Goal: Task Accomplishment & Management: Complete application form

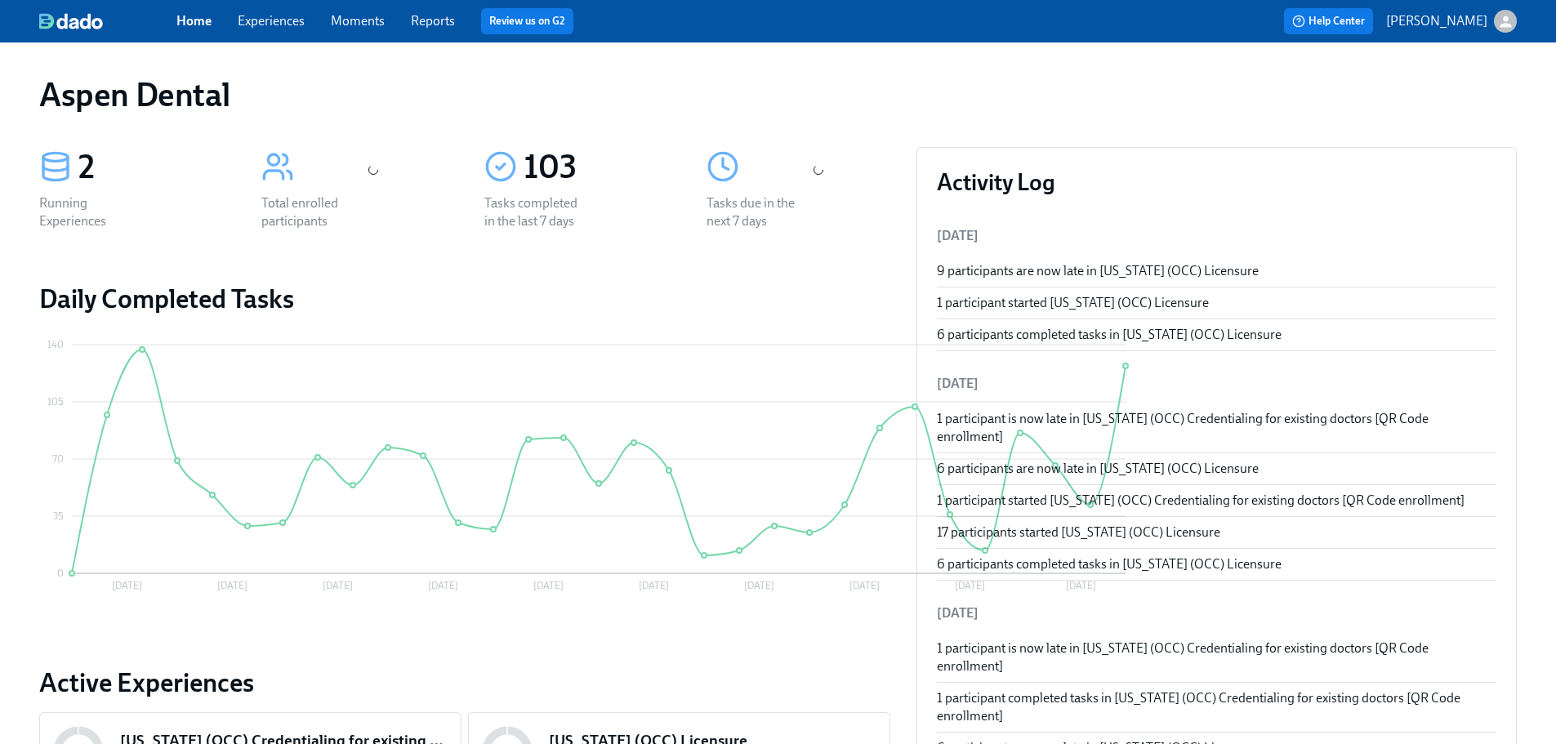
click at [443, 30] on div "Home Experiences Moments Reports Review us on G2" at bounding box center [511, 21] width 671 height 26
click at [443, 23] on link "Reports" at bounding box center [433, 21] width 44 height 16
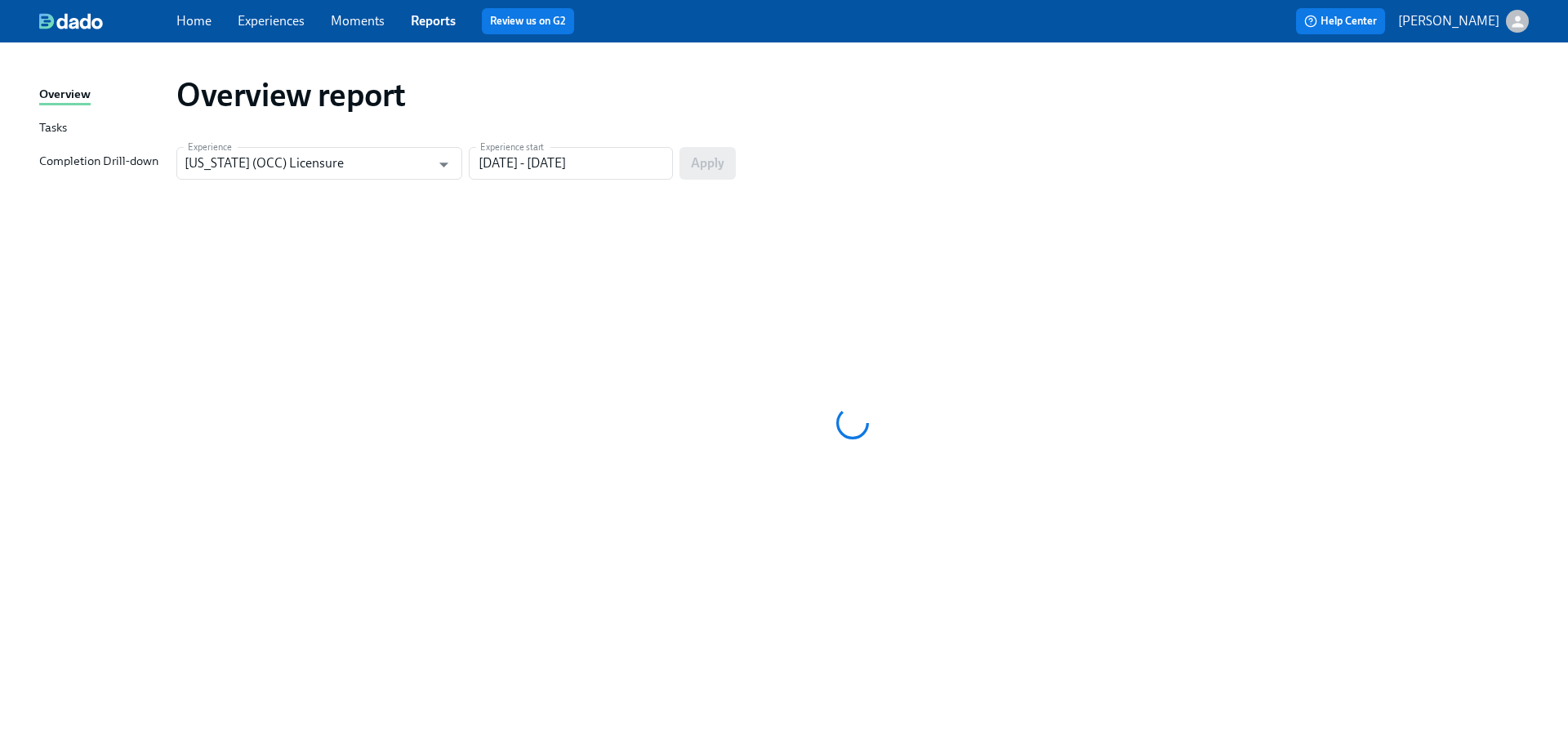
click at [74, 162] on div "Completion Drill-down" at bounding box center [98, 162] width 119 height 20
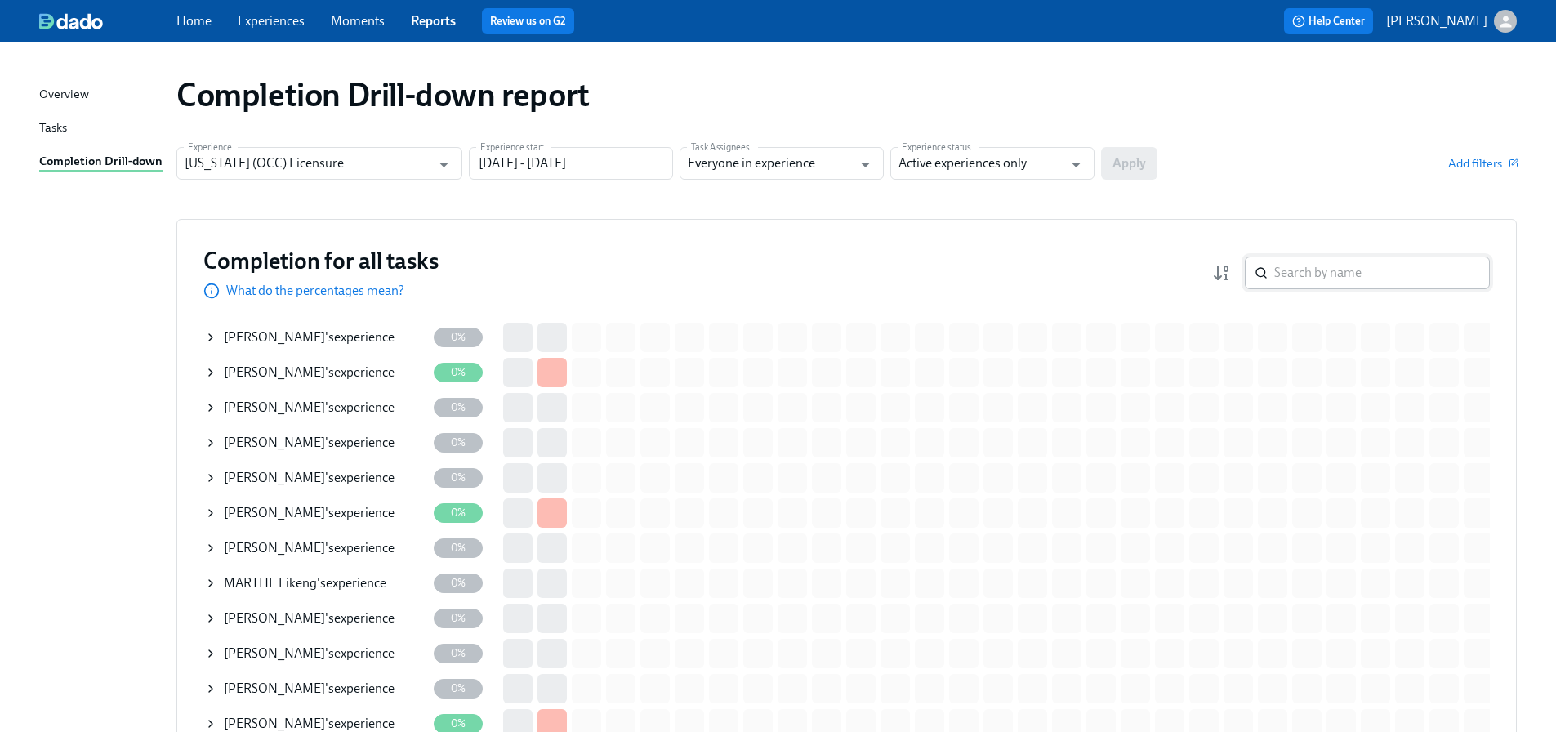
click at [1321, 271] on input "search" at bounding box center [1382, 272] width 216 height 33
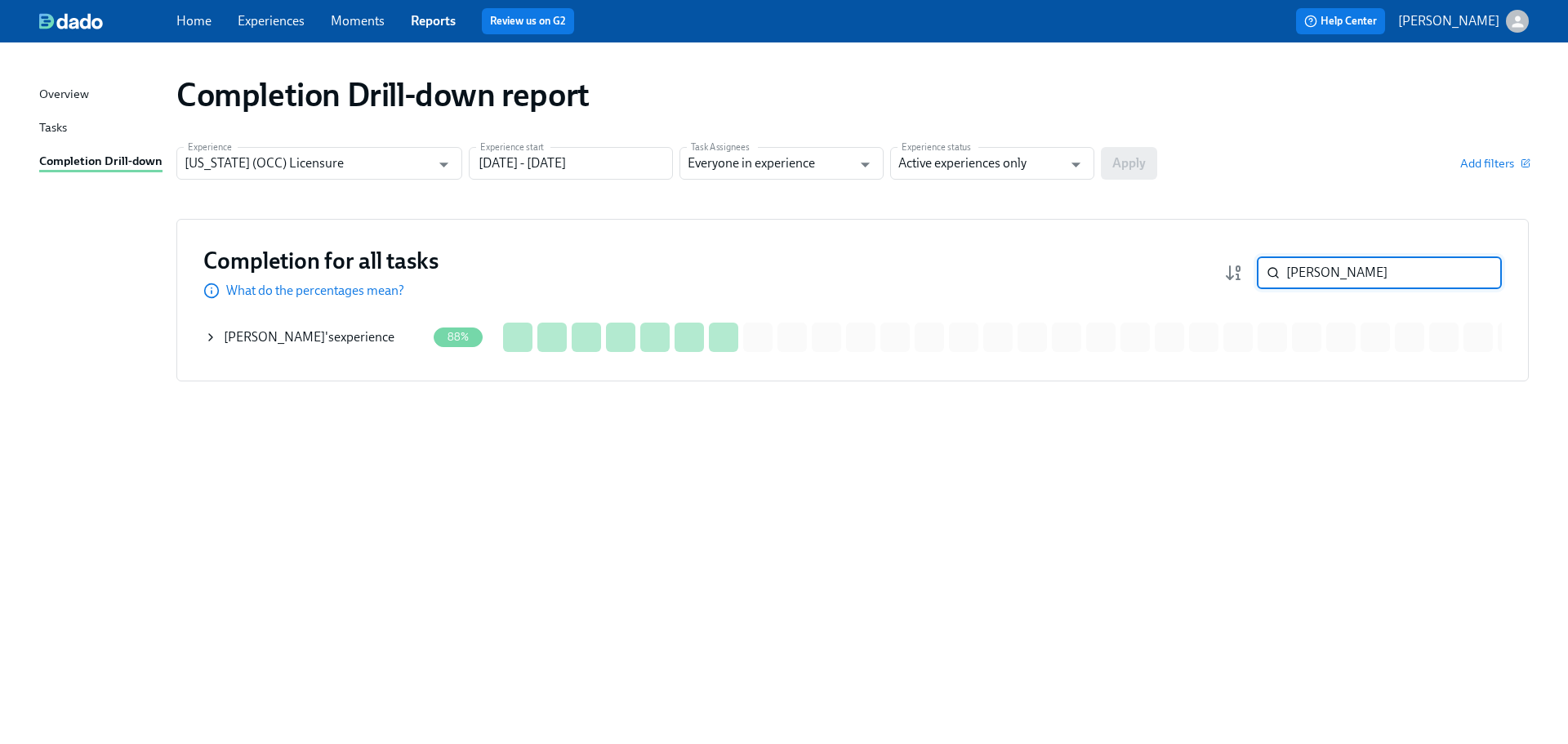
type input "[PERSON_NAME]"
click at [309, 340] on div "[PERSON_NAME] 's experience" at bounding box center [309, 337] width 171 height 18
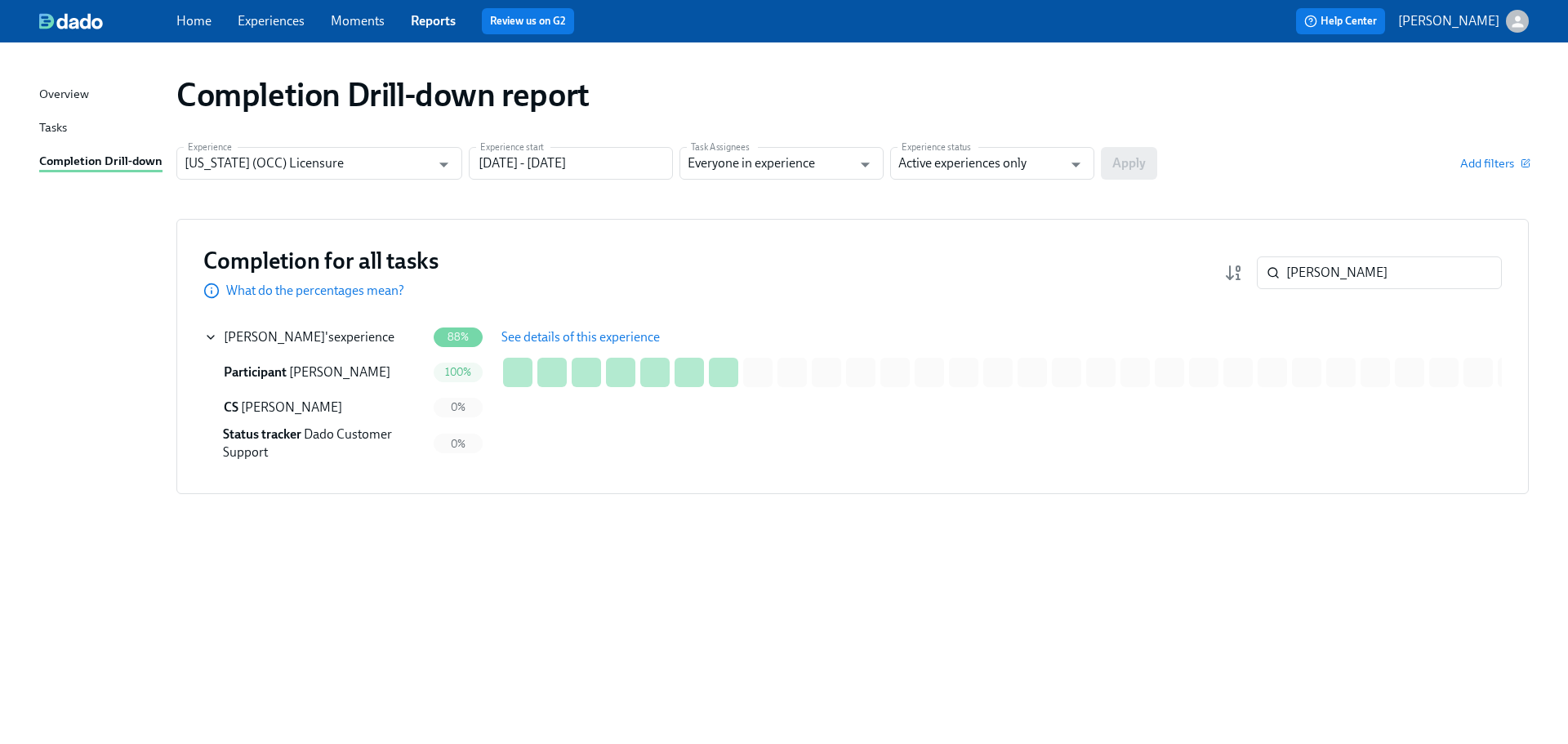
click at [518, 341] on span "See details of this experience" at bounding box center [581, 337] width 158 height 16
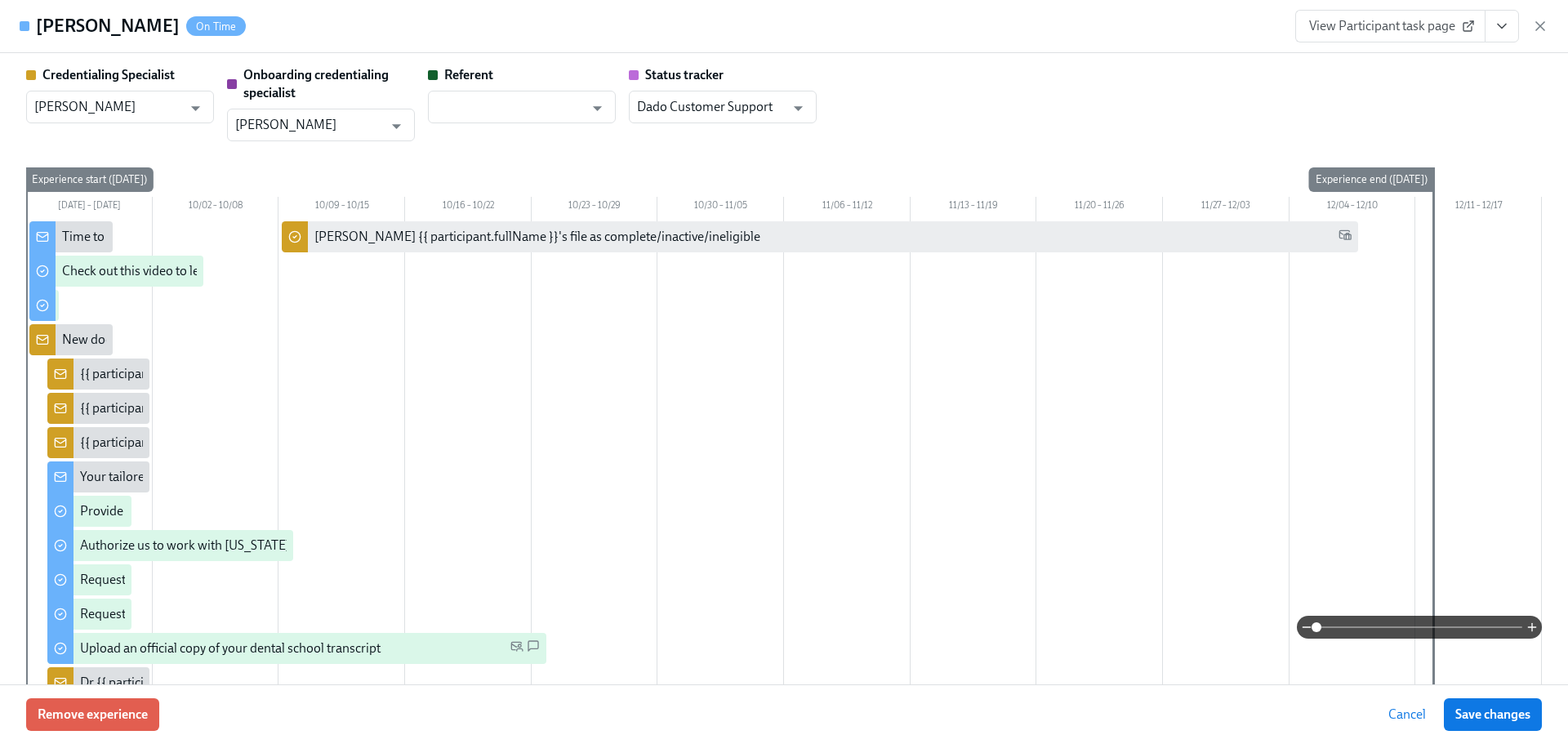
click at [1345, 29] on span "View Participant task page" at bounding box center [1390, 26] width 163 height 16
click at [1428, 18] on span "View Participant task page" at bounding box center [1390, 26] width 163 height 16
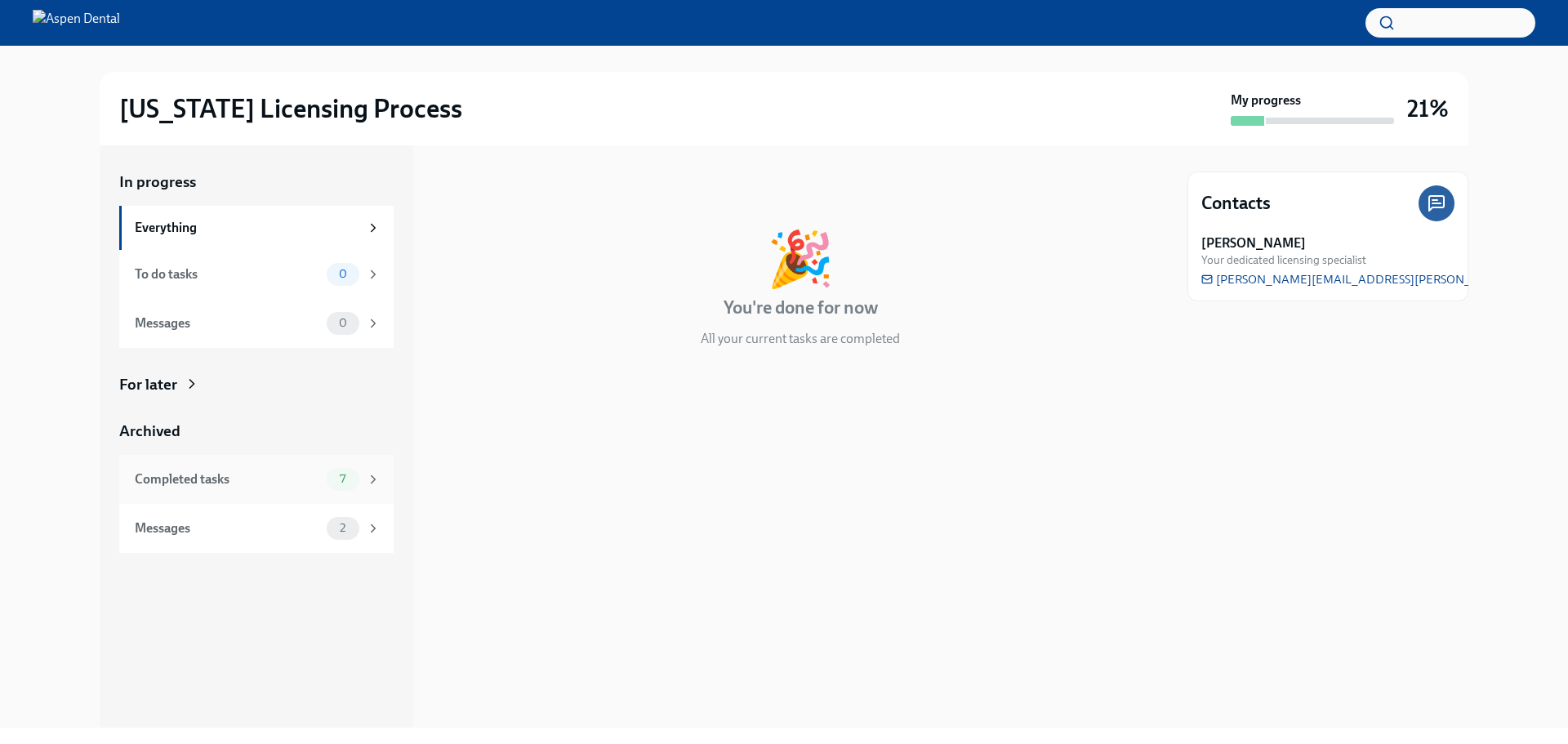
click at [261, 489] on div "Completed tasks 7" at bounding box center [258, 479] width 246 height 23
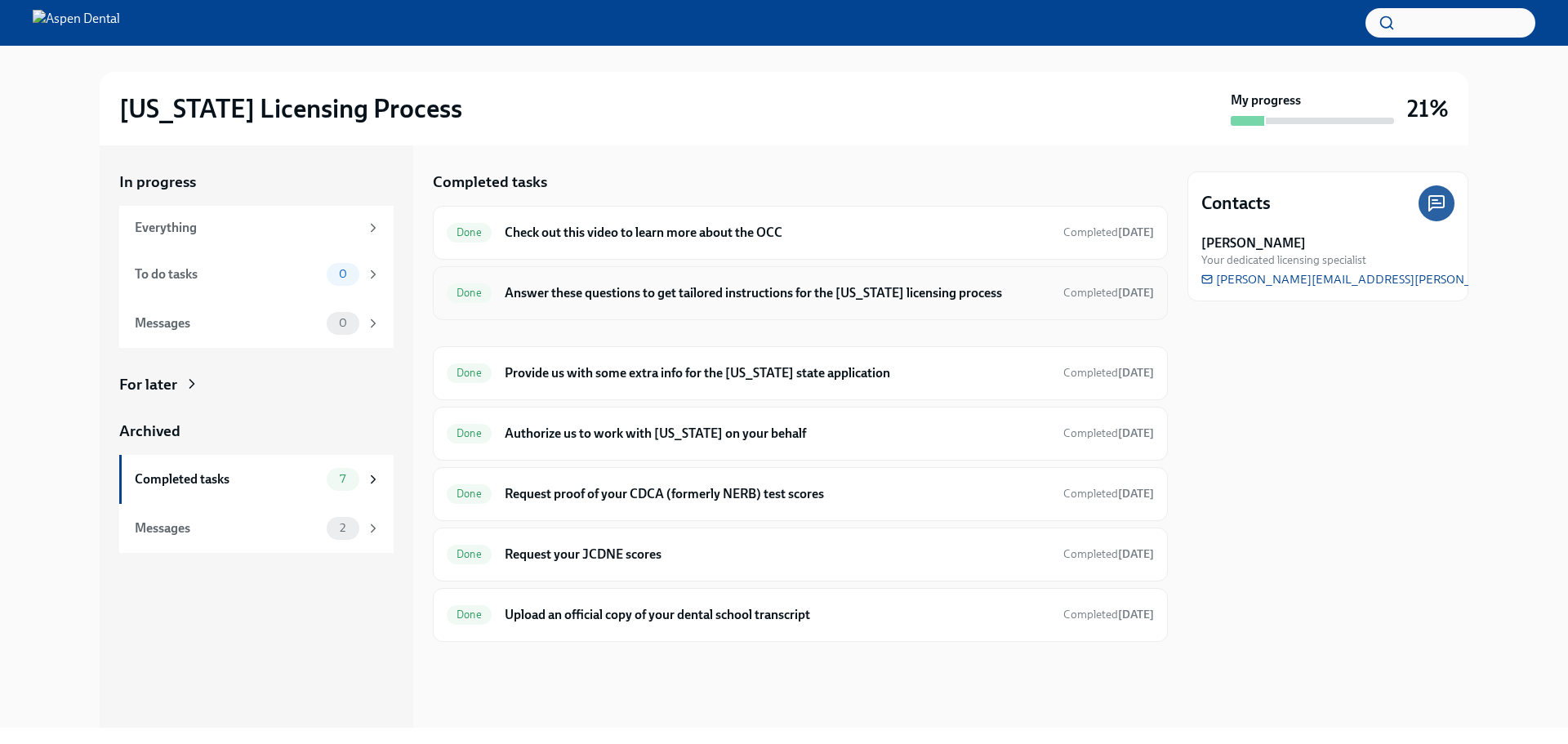
click at [767, 290] on h6 "Answer these questions to get tailored instructions for the [US_STATE] licensin…" at bounding box center [778, 293] width 546 height 18
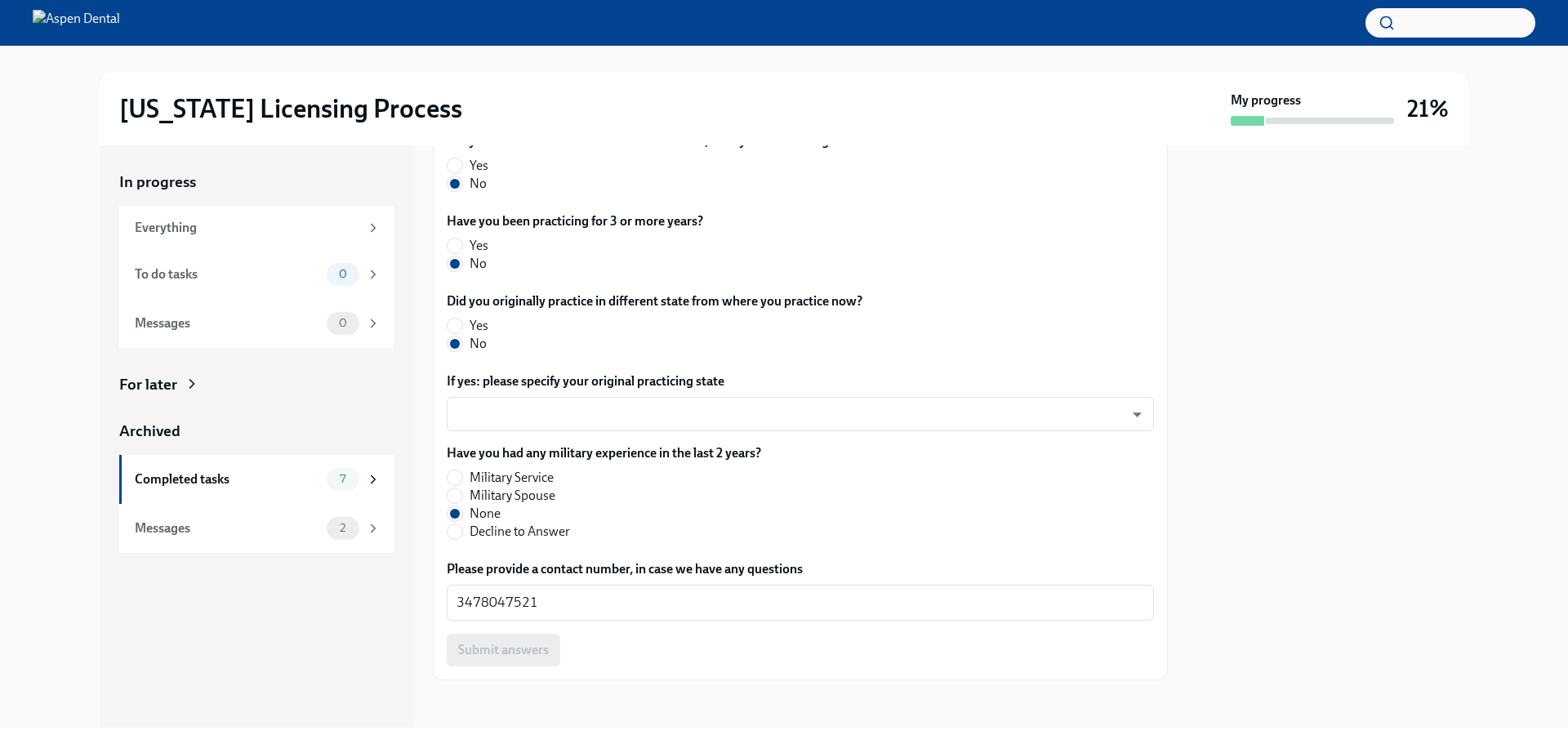
scroll to position [754, 0]
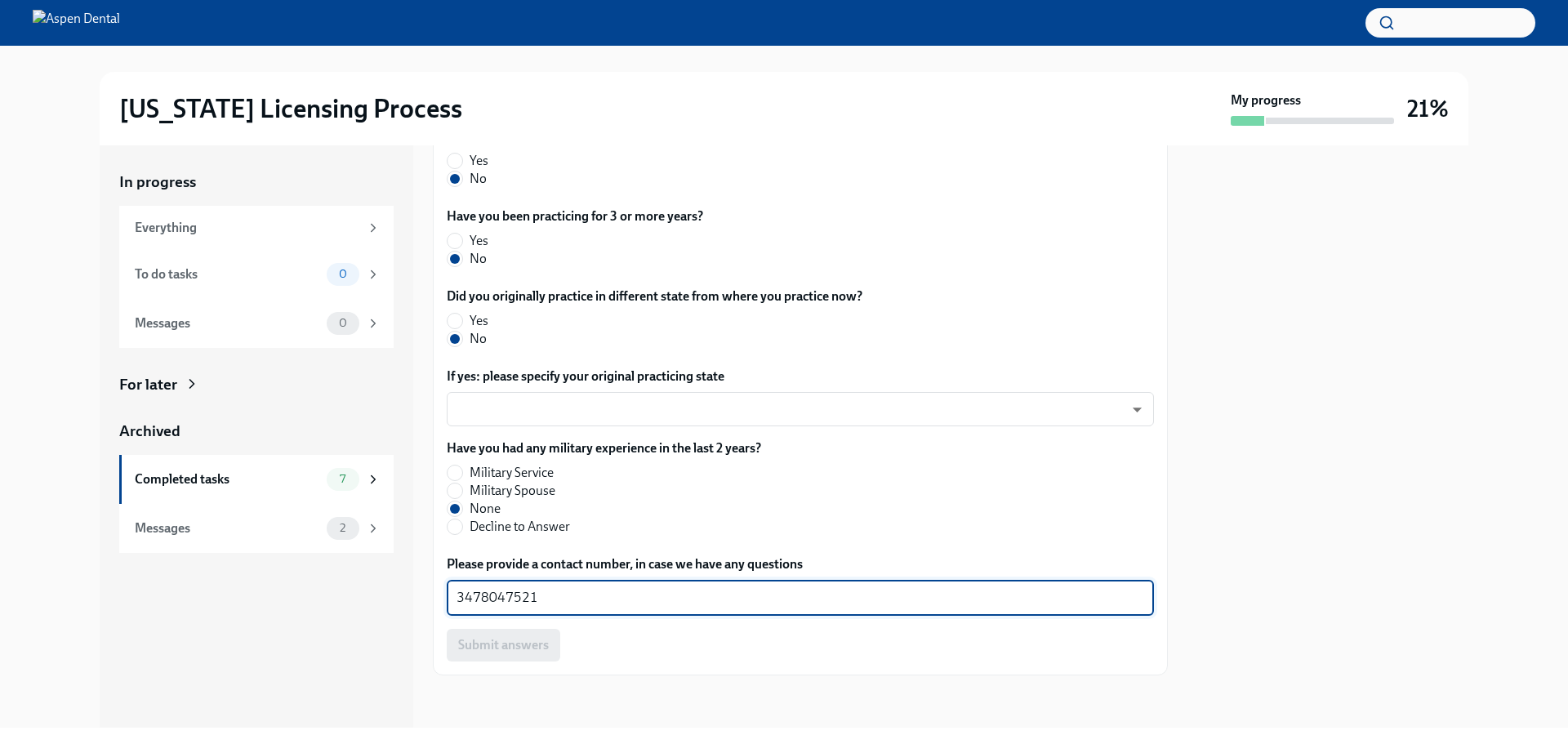
drag, startPoint x: 563, startPoint y: 600, endPoint x: 426, endPoint y: 595, distance: 136.5
click at [424, 595] on div "In progress Everything To do tasks 0 Messages 0 For later Archived Completed ta…" at bounding box center [784, 436] width 1369 height 582
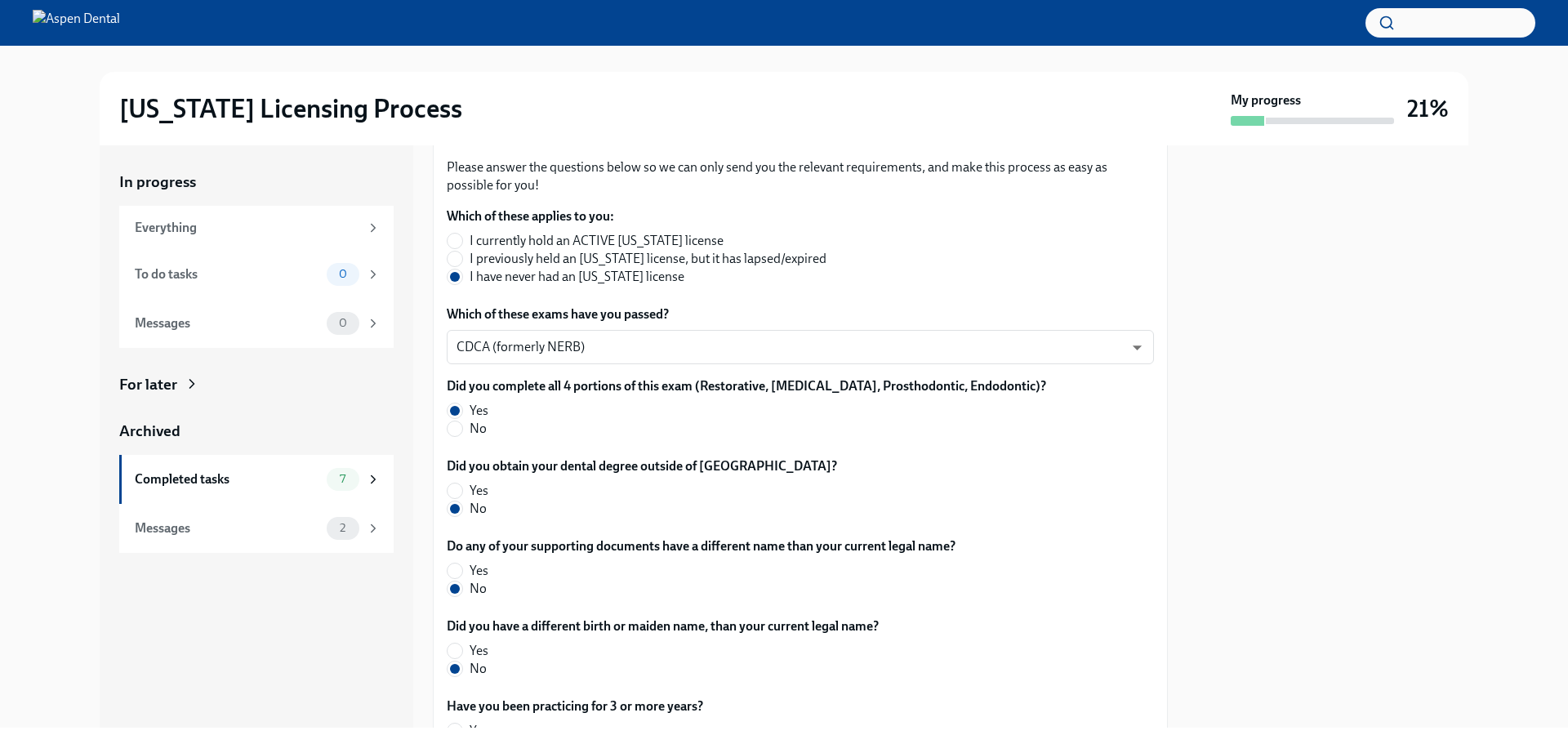
scroll to position [182, 0]
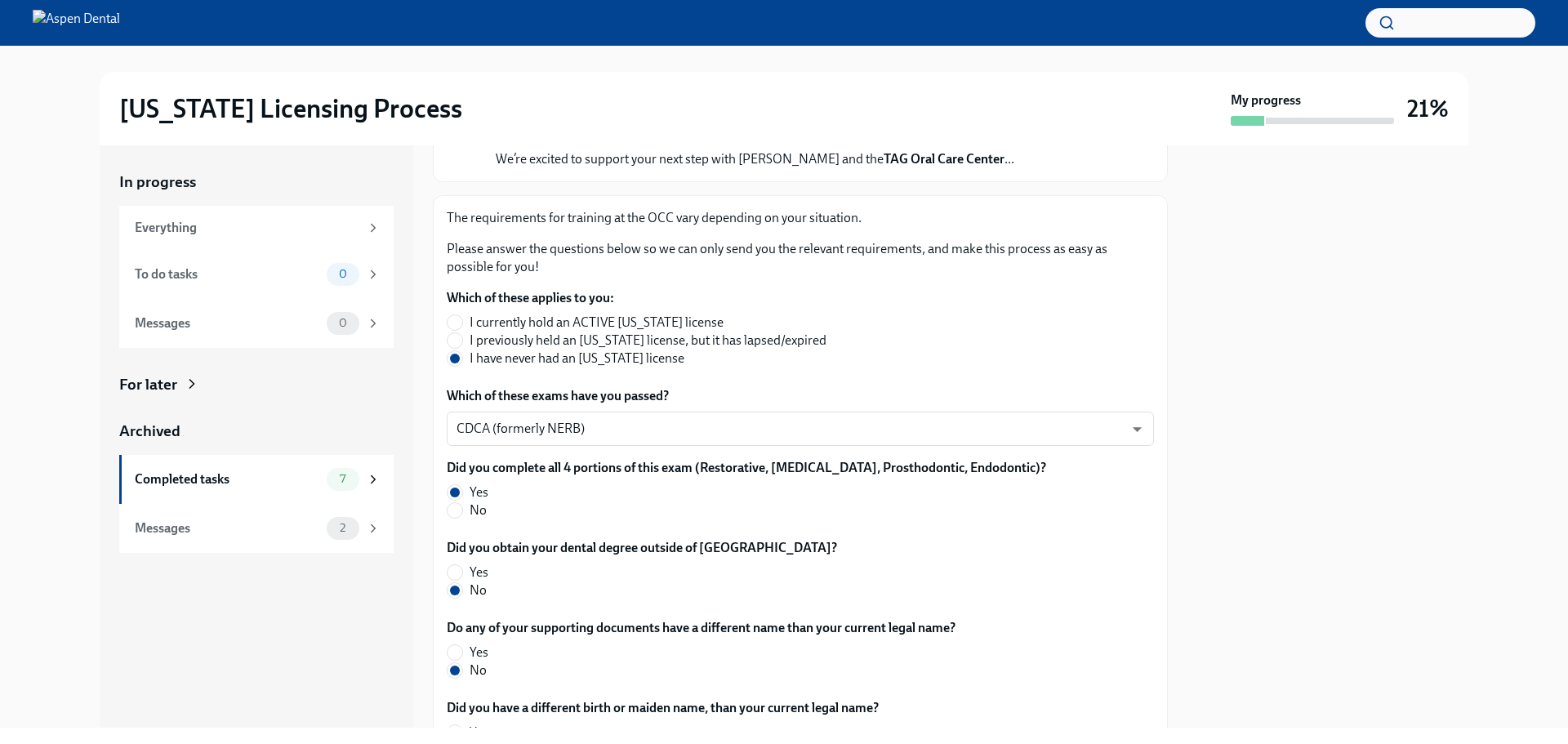
click at [42, 629] on div "In progress Everything To do tasks 0 Messages 0 For later Archived Completed ta…" at bounding box center [784, 436] width 1516 height 582
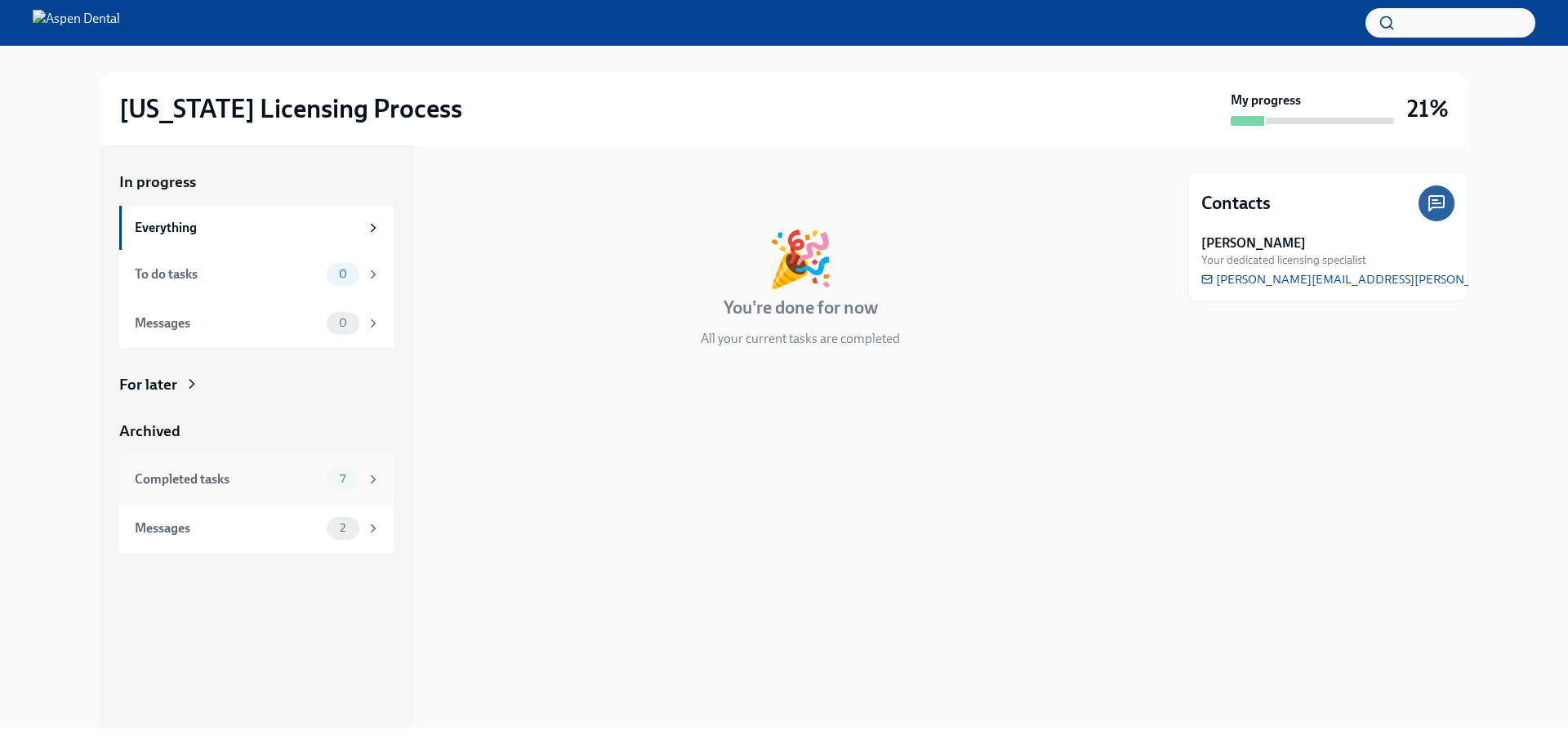
click at [246, 482] on div "Completed tasks" at bounding box center [227, 480] width 185 height 18
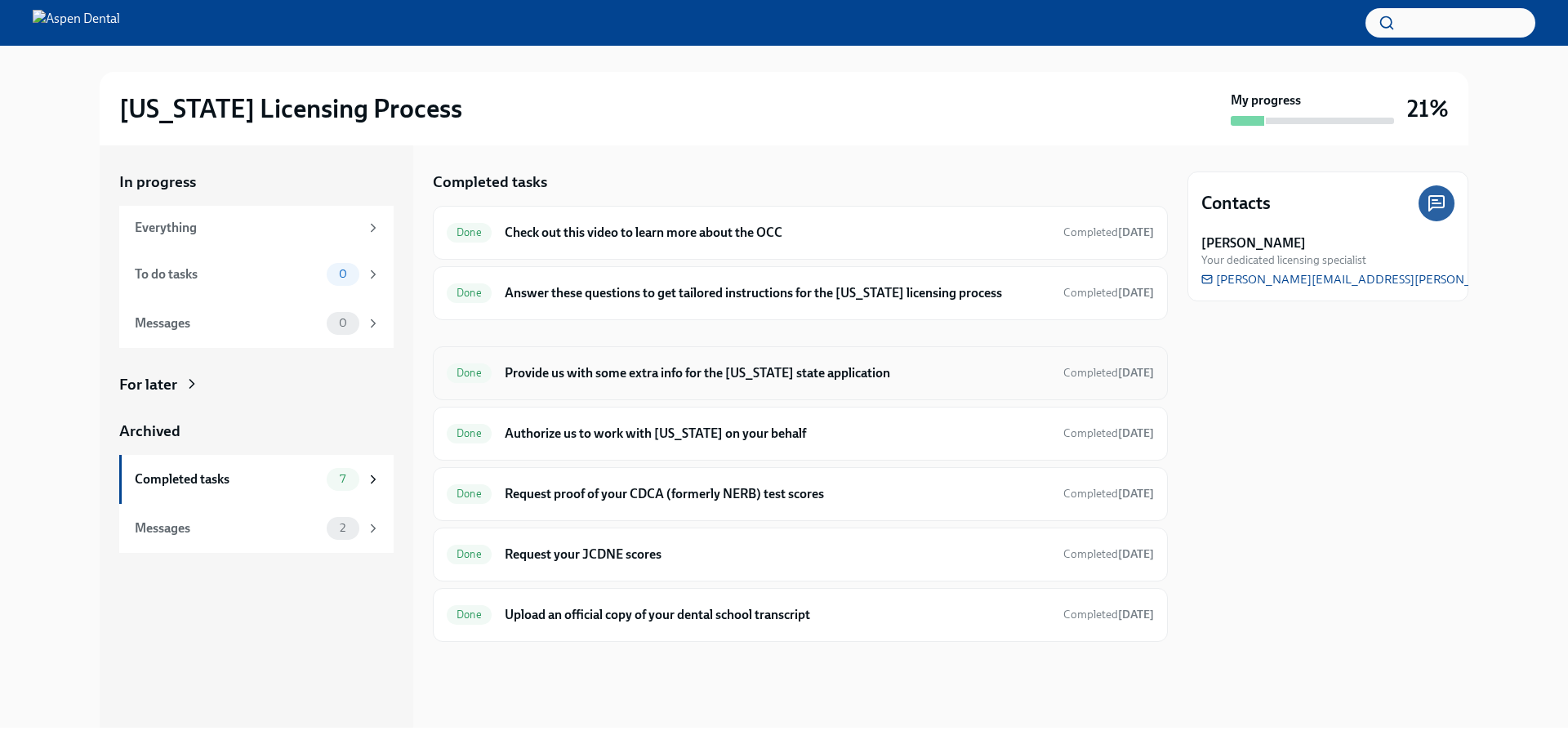
click at [741, 364] on h6 "Provide us with some extra info for the [US_STATE] state application" at bounding box center [778, 373] width 546 height 18
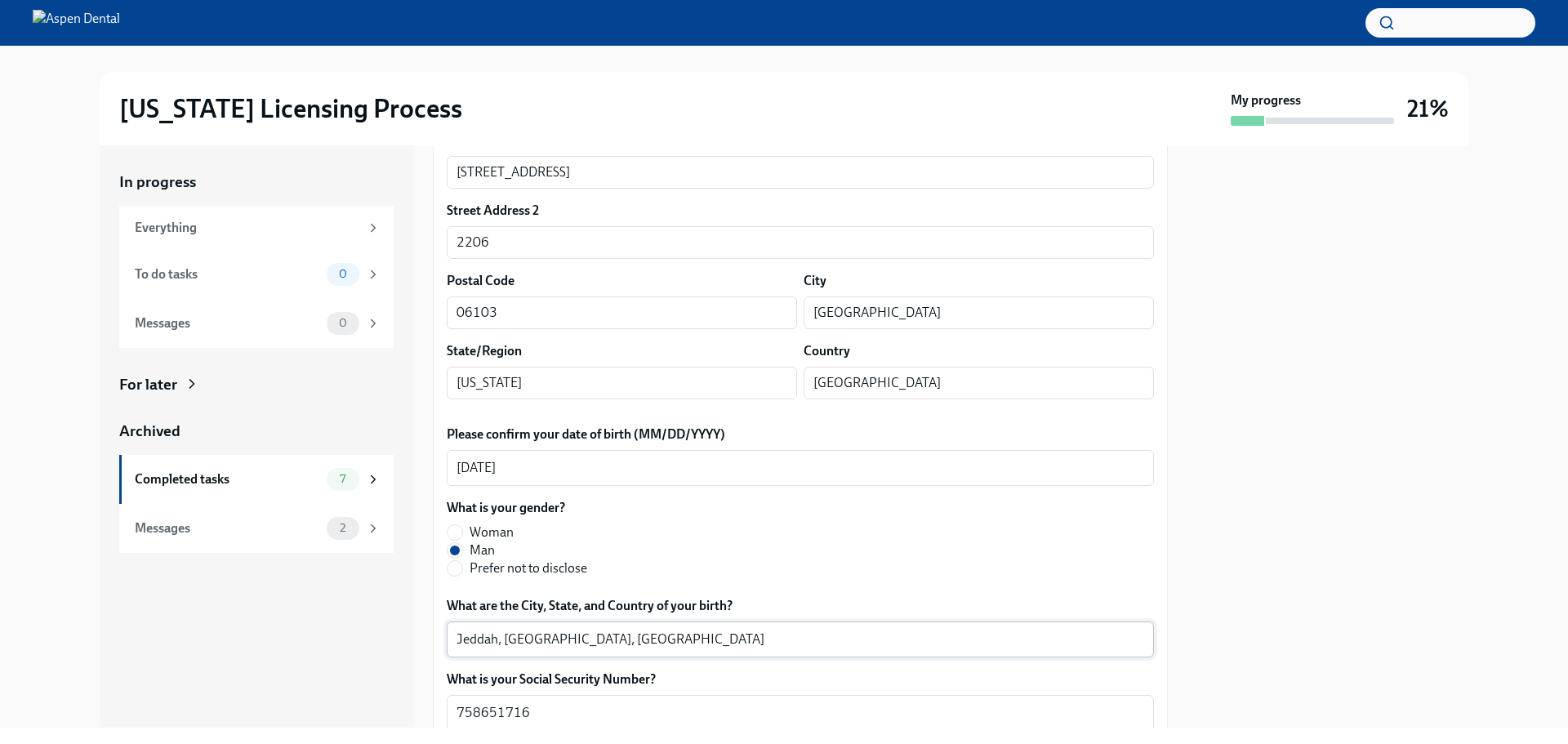
scroll to position [490, 0]
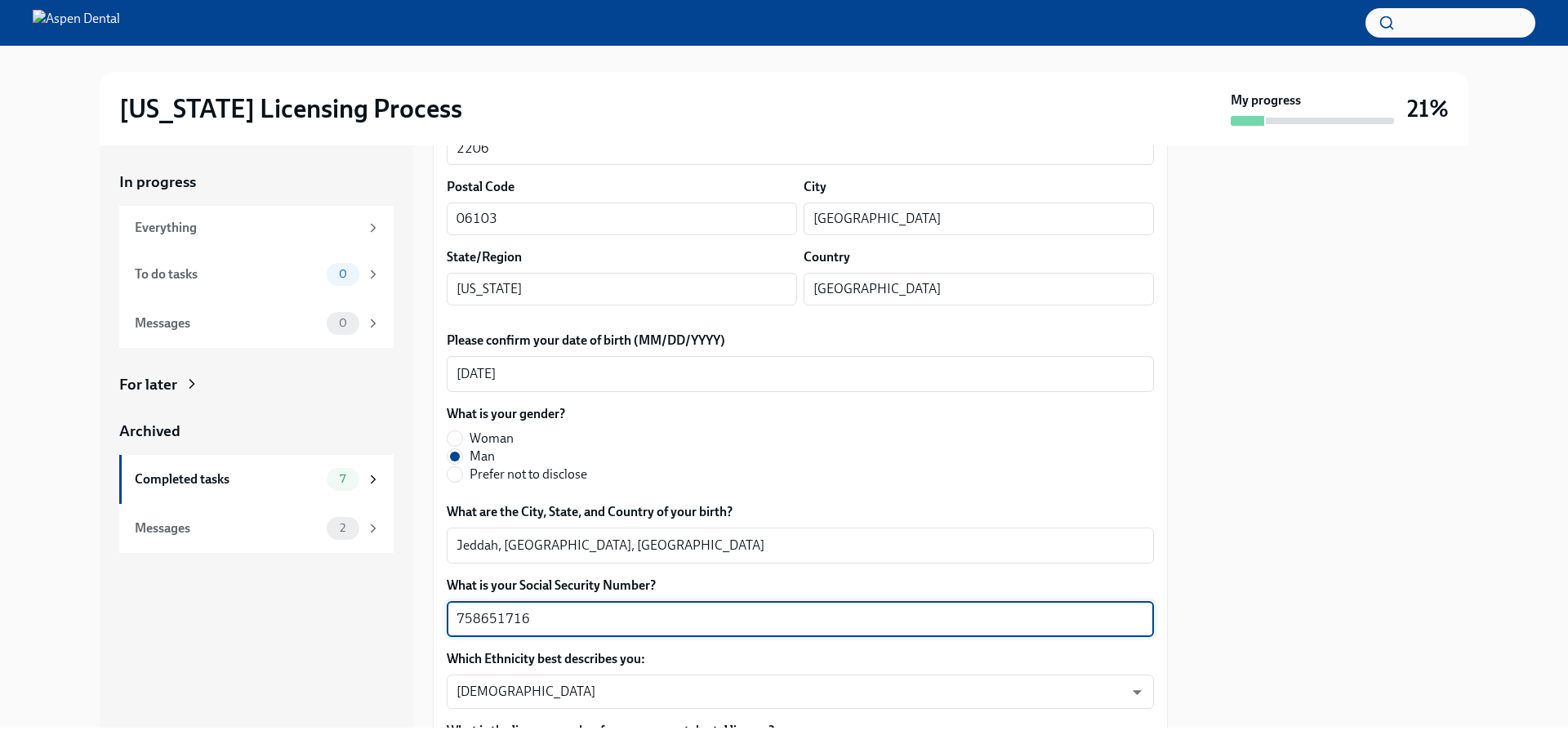
drag, startPoint x: 529, startPoint y: 618, endPoint x: 417, endPoint y: 622, distance: 111.2
click at [417, 622] on div "In progress Everything To do tasks 0 Messages 0 For later Archived Completed ta…" at bounding box center [784, 436] width 1369 height 582
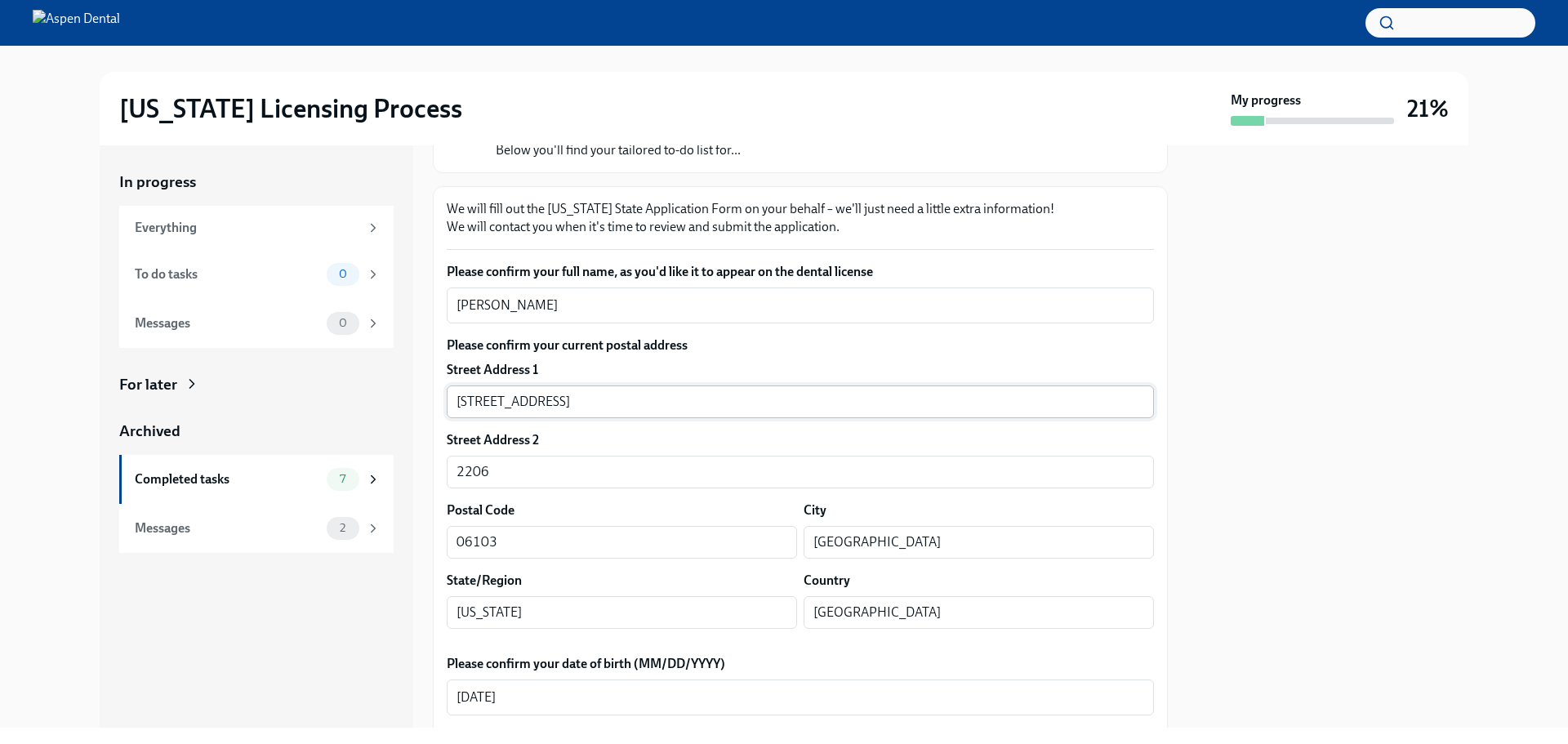
scroll to position [163, 0]
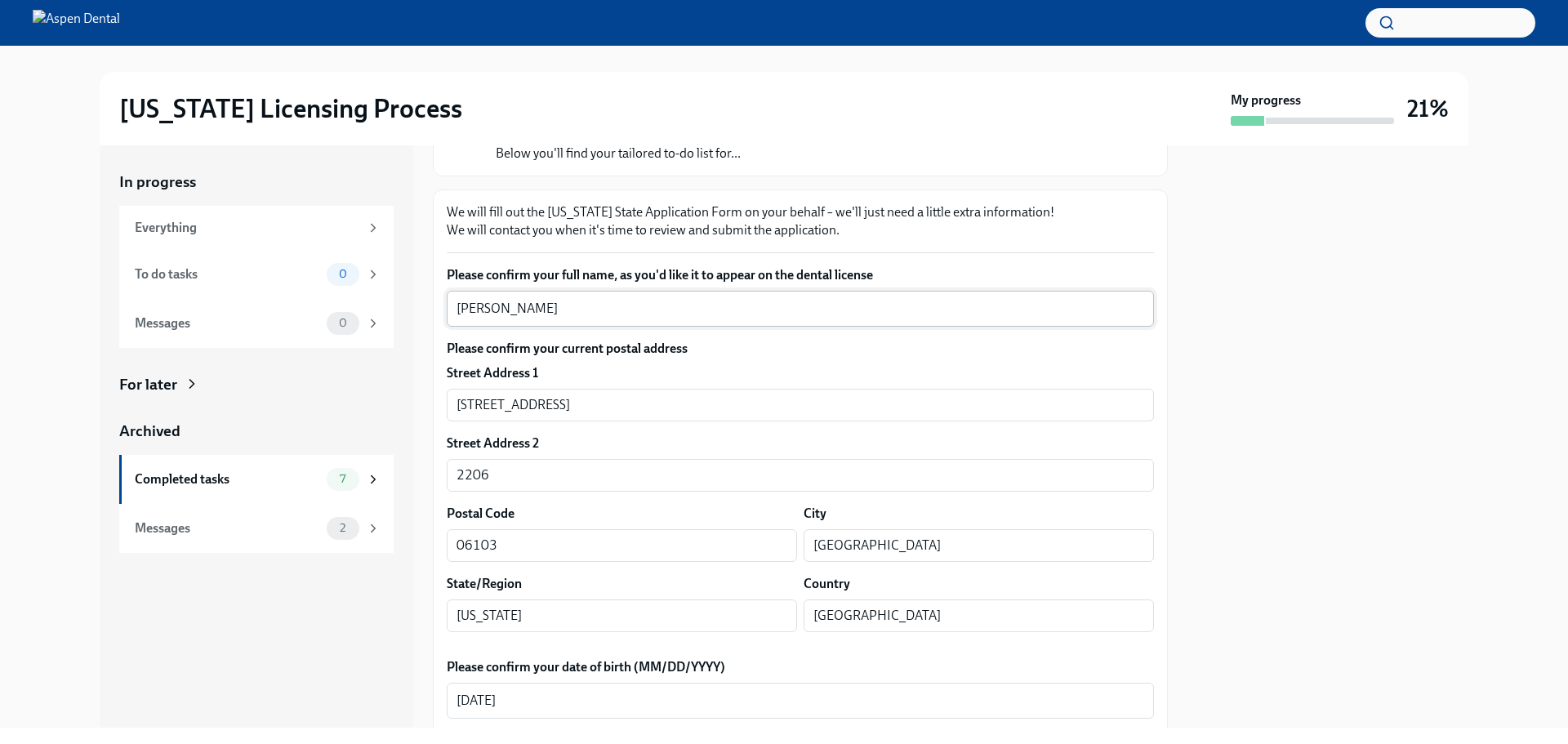
click at [460, 304] on textarea "[PERSON_NAME]" at bounding box center [801, 309] width 688 height 20
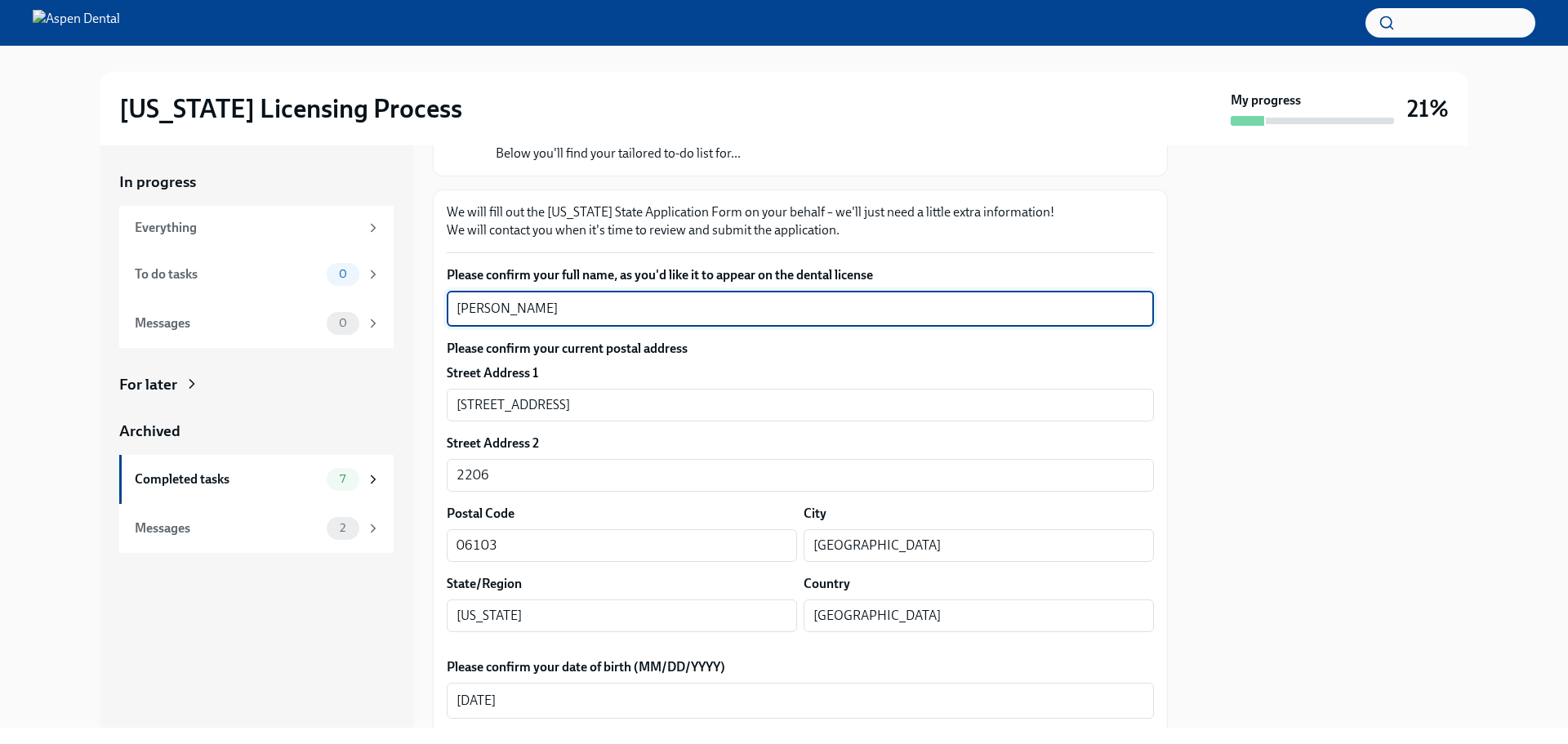
click at [460, 304] on textarea "[PERSON_NAME]" at bounding box center [801, 309] width 688 height 20
drag, startPoint x: 551, startPoint y: 312, endPoint x: 456, endPoint y: 310, distance: 95.6
click at [456, 310] on div "Jan Casey Te x ​" at bounding box center [800, 309] width 707 height 36
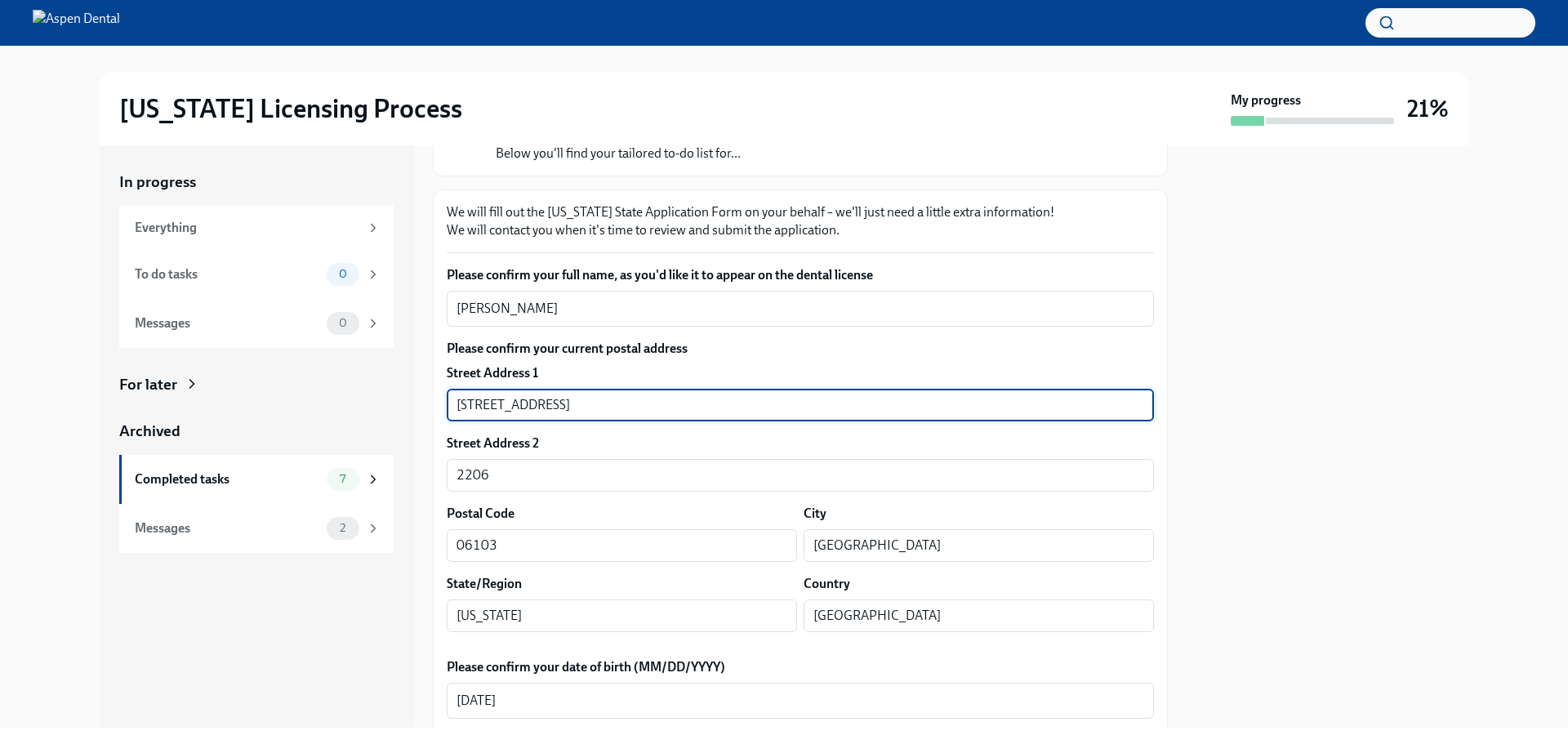
drag, startPoint x: 544, startPoint y: 399, endPoint x: 435, endPoint y: 402, distance: 109.5
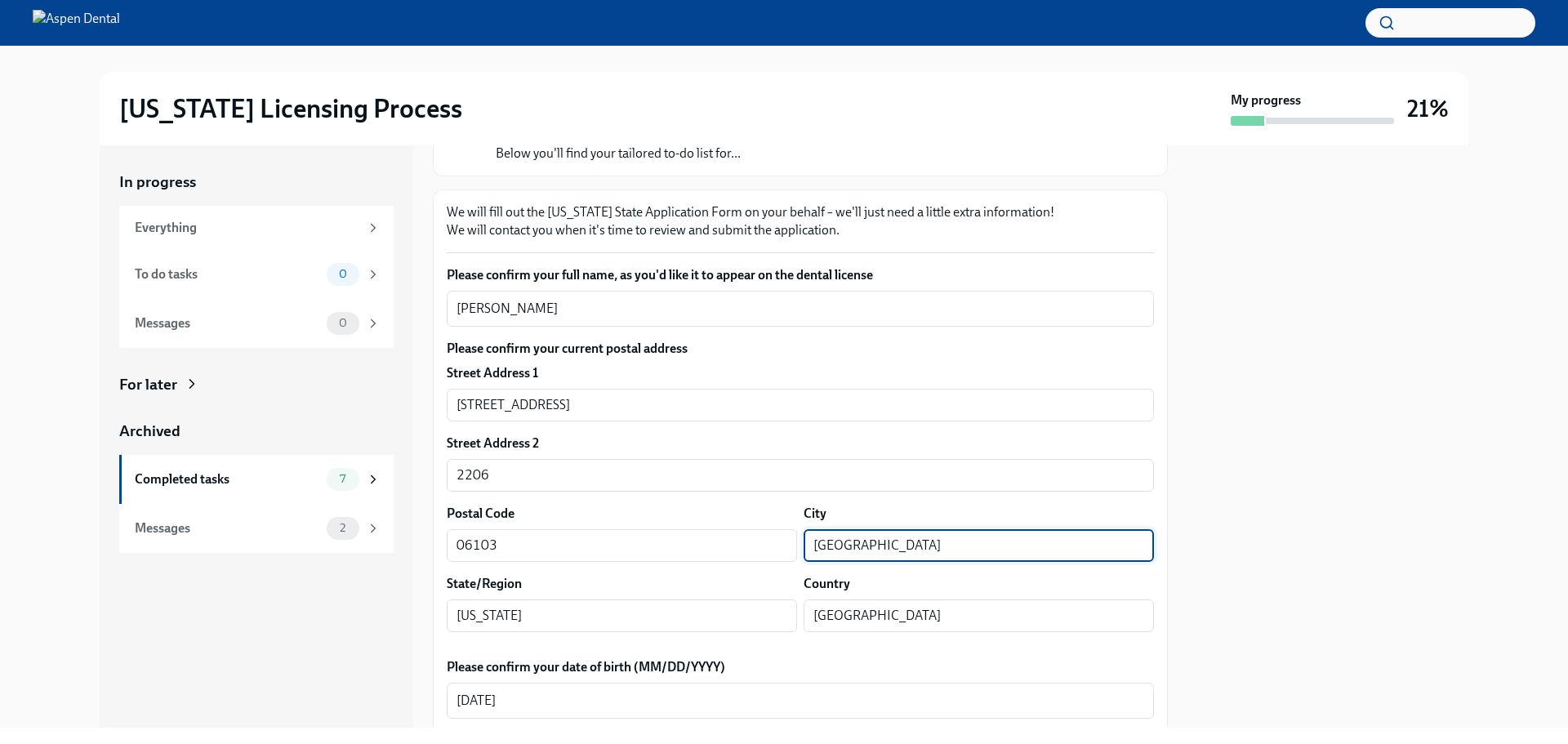
drag, startPoint x: 820, startPoint y: 550, endPoint x: 793, endPoint y: 547, distance: 27.1
click at [793, 547] on div "Postal Code 06103 ​ City Hartford ​" at bounding box center [800, 533] width 707 height 57
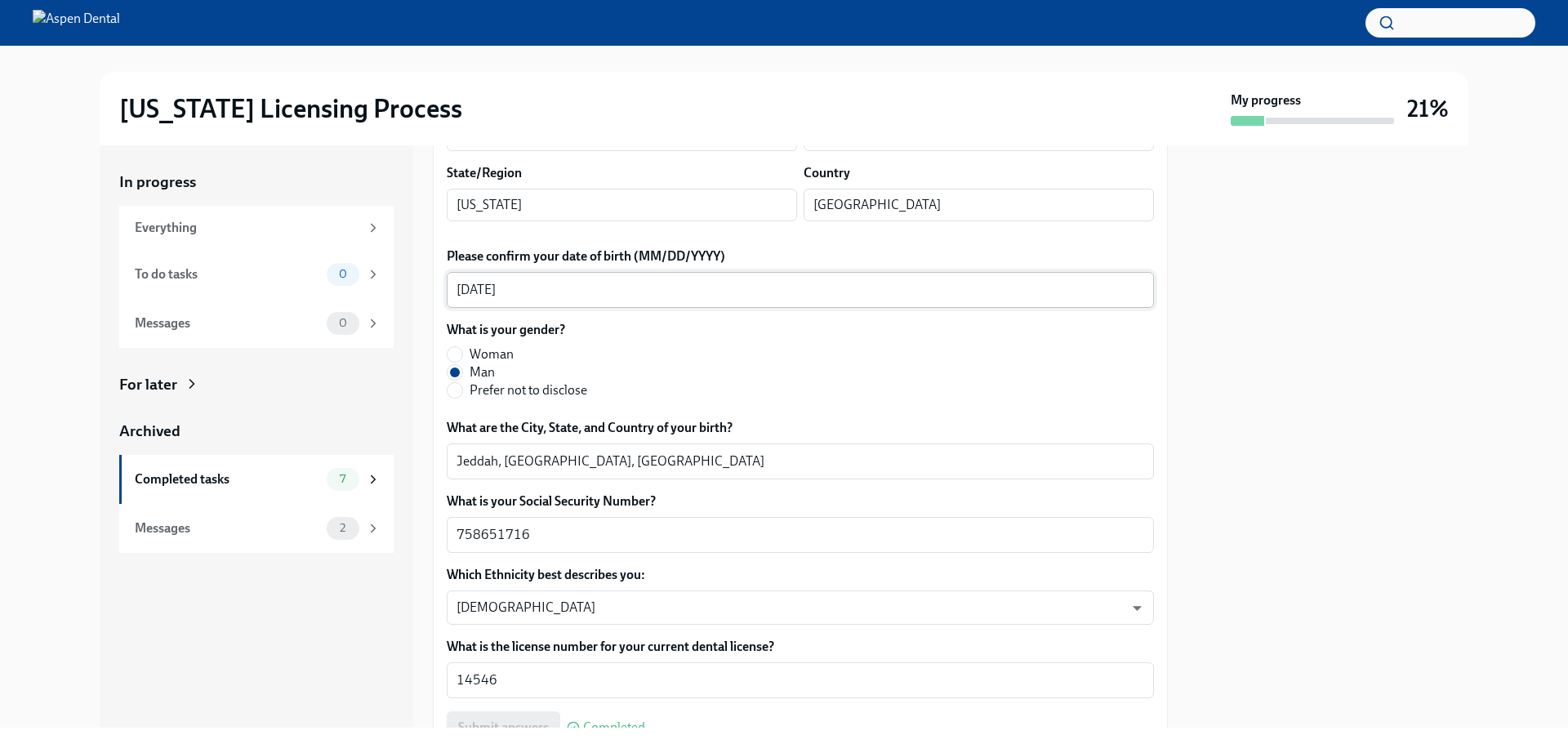
scroll to position [599, 0]
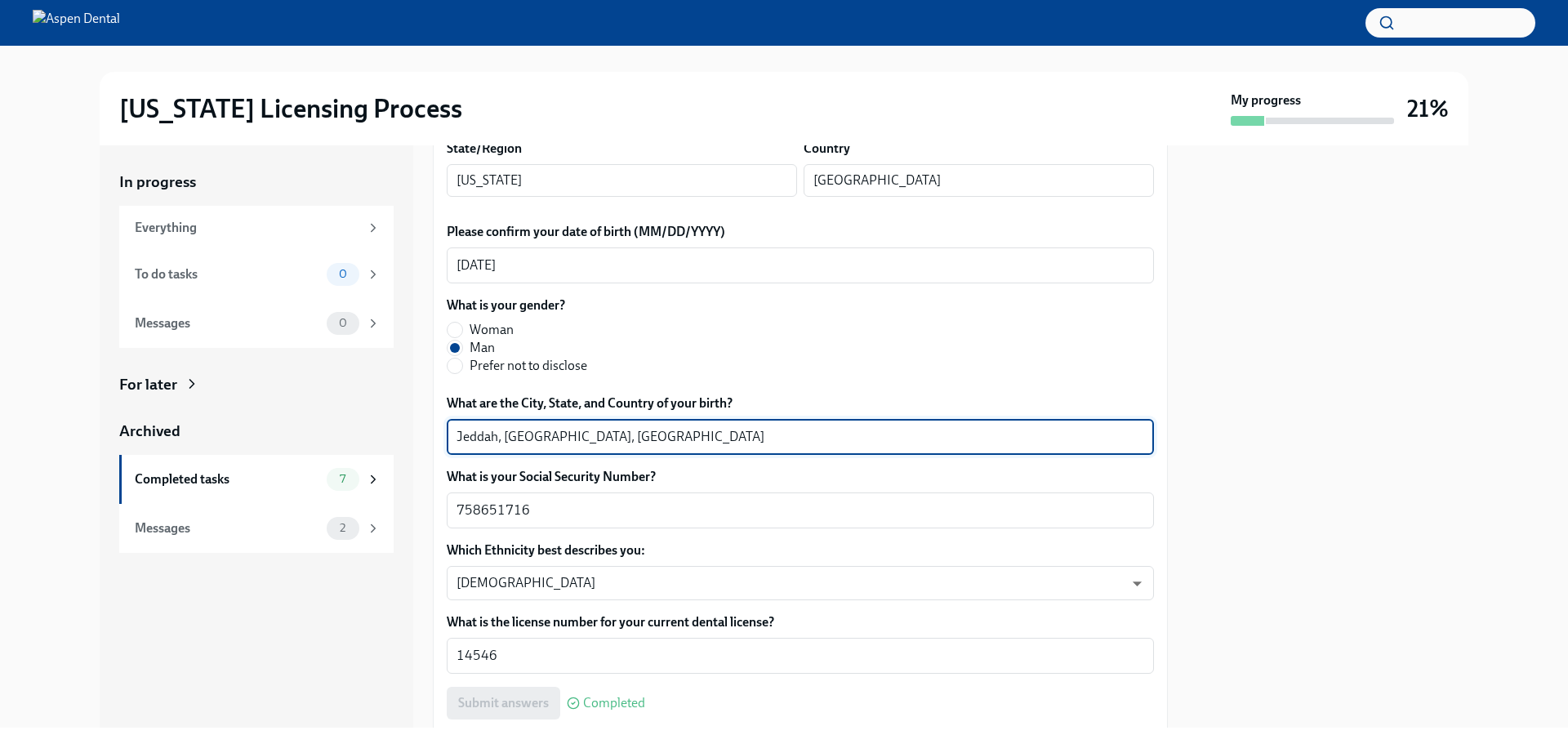
drag, startPoint x: 600, startPoint y: 435, endPoint x: 439, endPoint y: 439, distance: 160.2
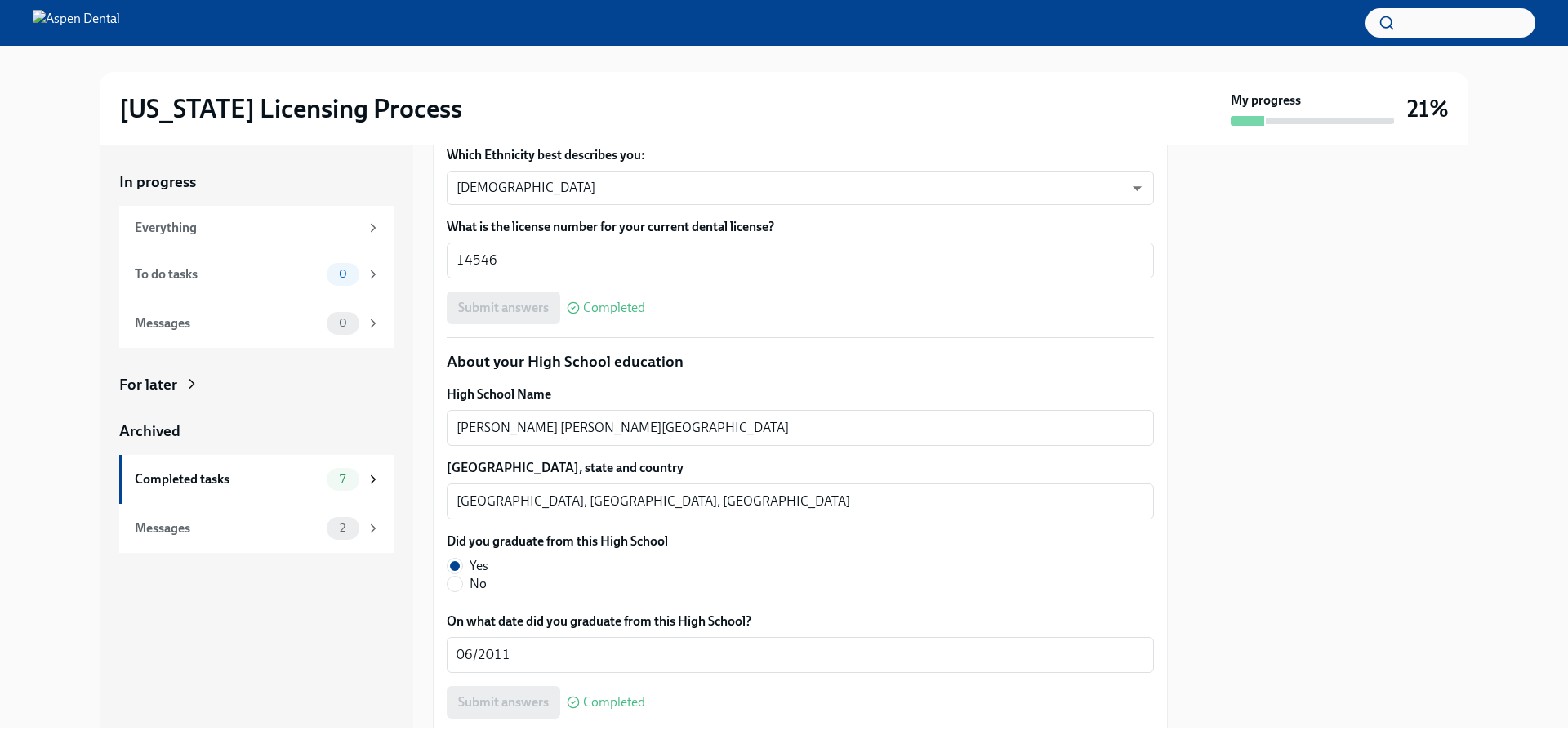
scroll to position [1089, 0]
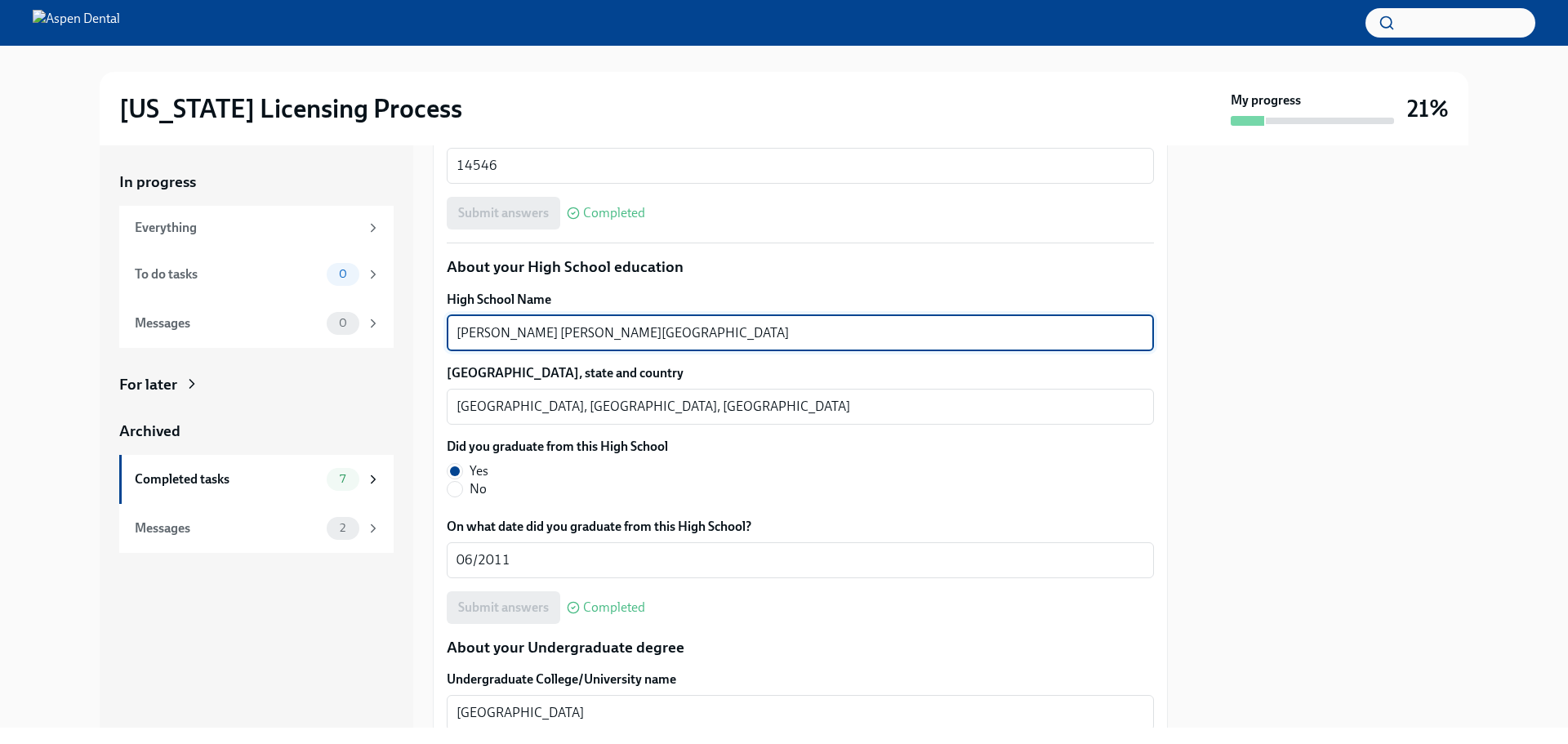
drag, startPoint x: 731, startPoint y: 333, endPoint x: 417, endPoint y: 331, distance: 313.7
click at [417, 331] on div "In progress Everything To do tasks 0 Messages 0 For later Archived Completed ta…" at bounding box center [784, 436] width 1369 height 582
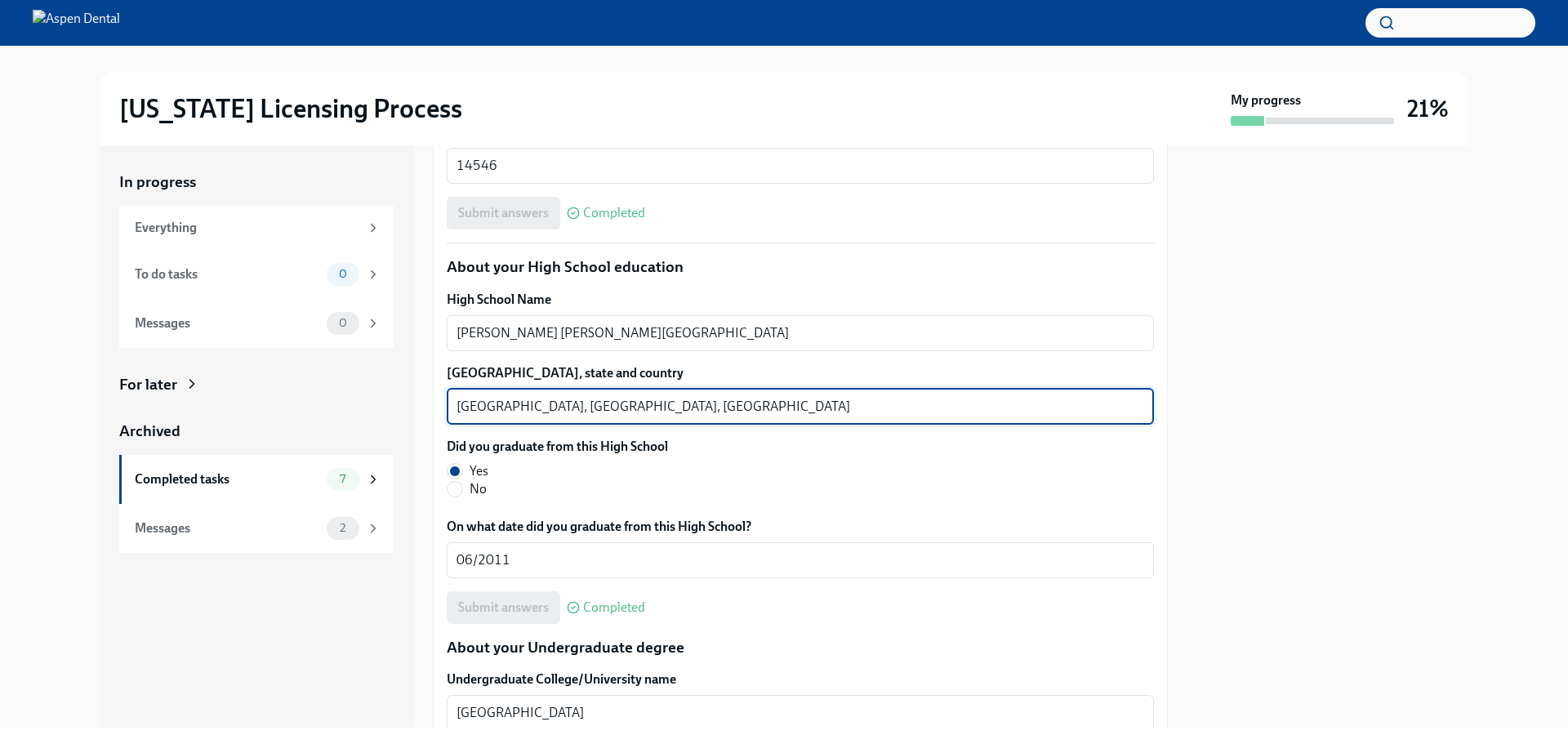
drag, startPoint x: 539, startPoint y: 406, endPoint x: 435, endPoint y: 409, distance: 103.8
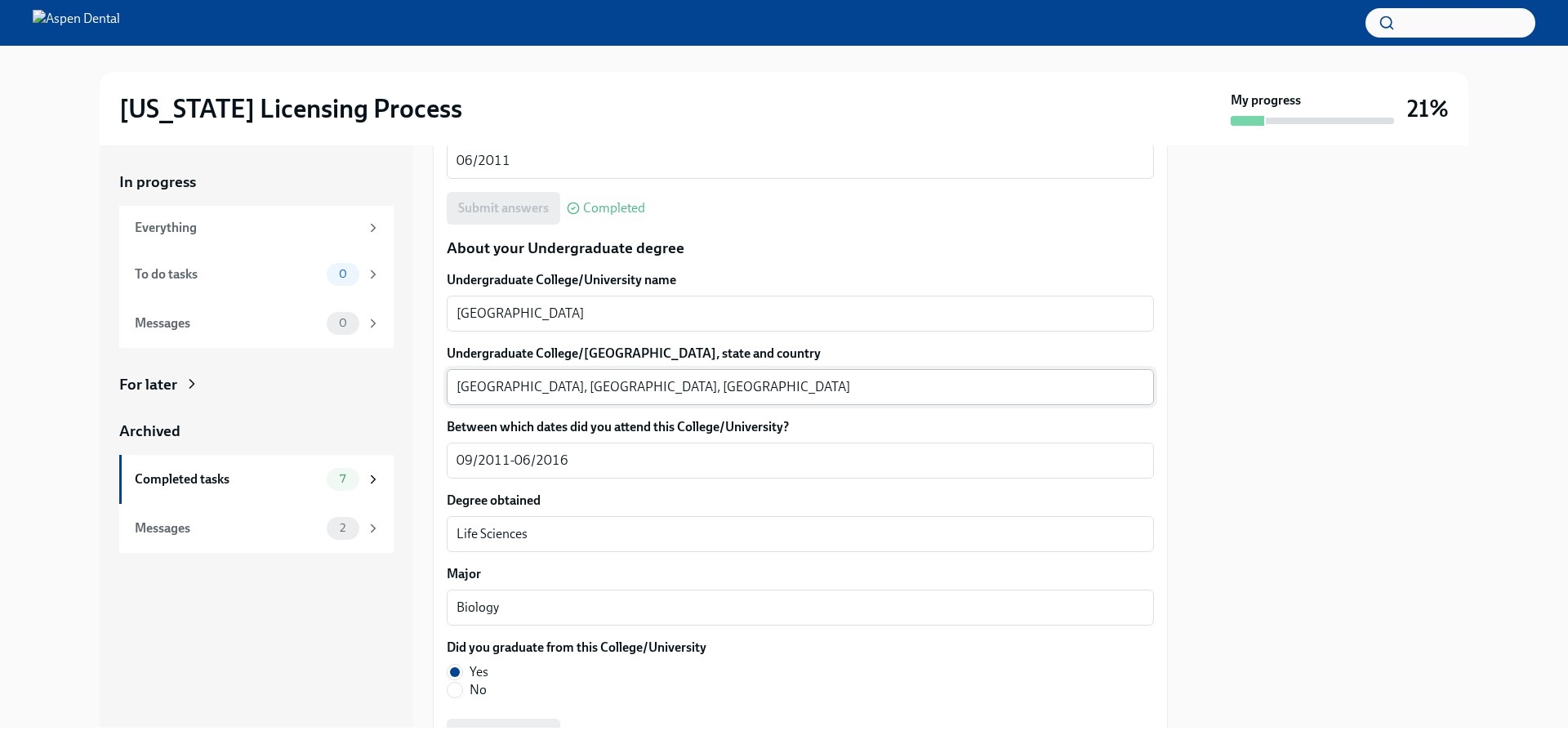
scroll to position [1497, 0]
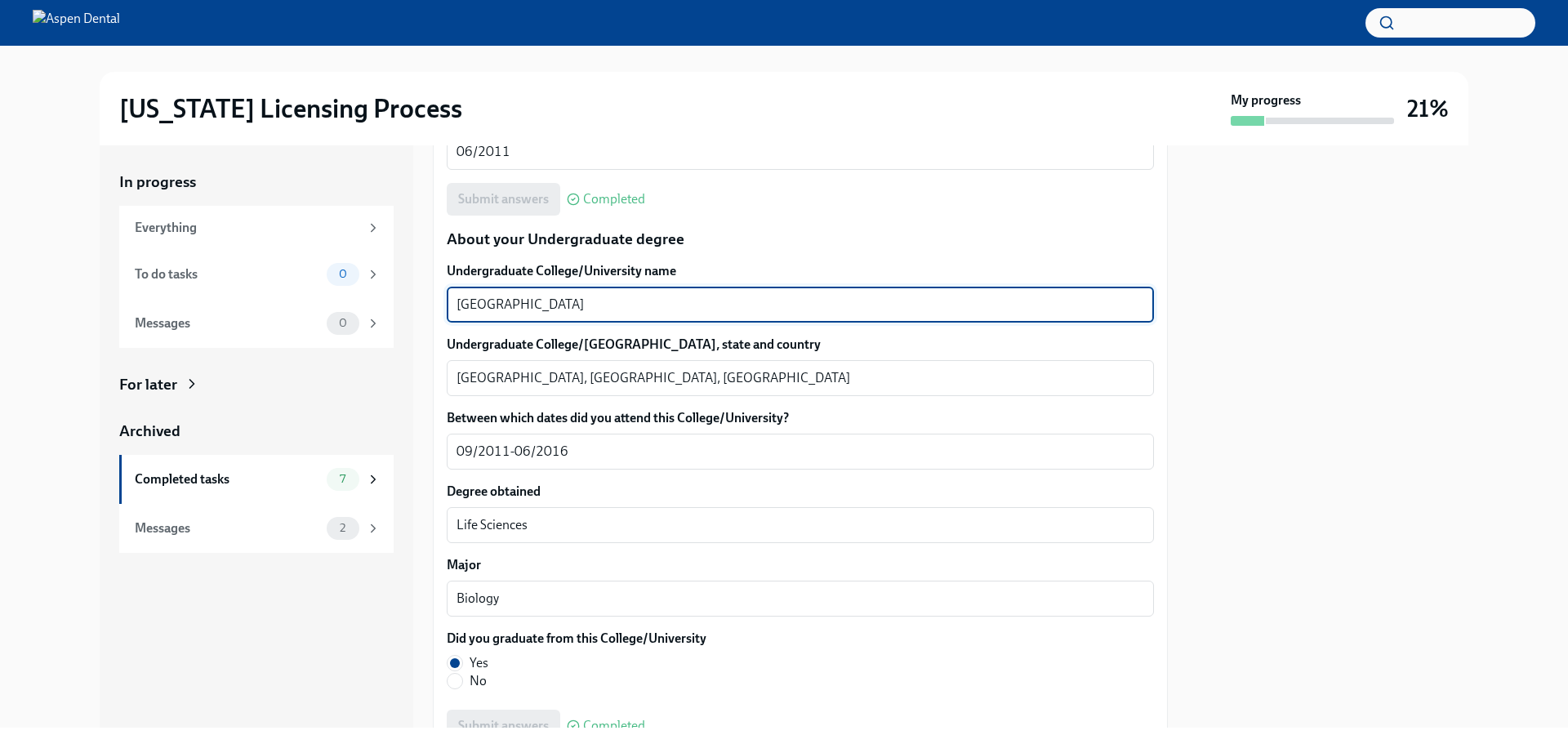
drag, startPoint x: 582, startPoint y: 308, endPoint x: 447, endPoint y: 304, distance: 134.8
click at [447, 304] on div "University of Toronto x ​" at bounding box center [800, 305] width 707 height 36
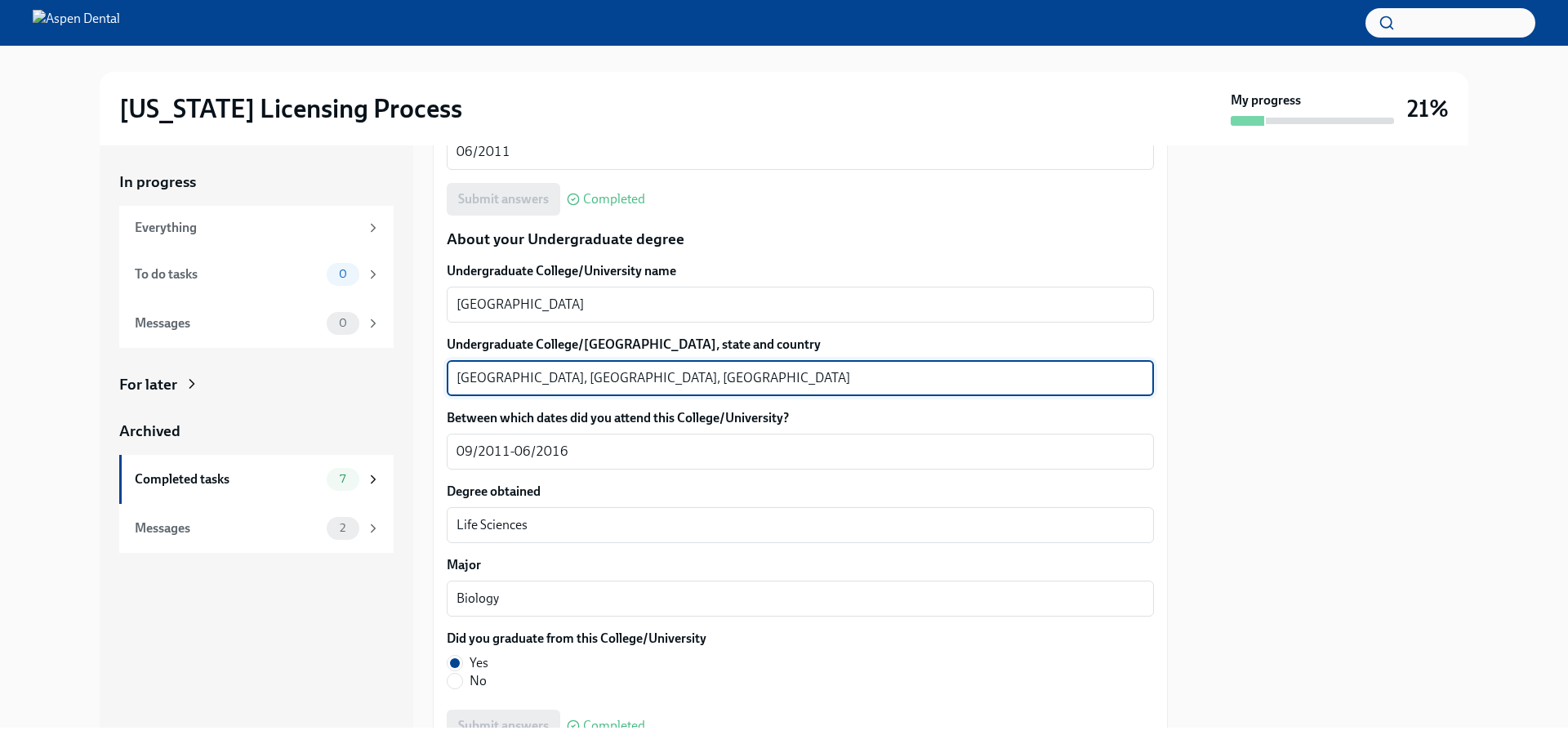
drag, startPoint x: 551, startPoint y: 380, endPoint x: 436, endPoint y: 379, distance: 114.4
click at [436, 379] on div "We will fill out the Illinois State Application Form on your behalf – we'll jus…" at bounding box center [800, 614] width 735 height 3517
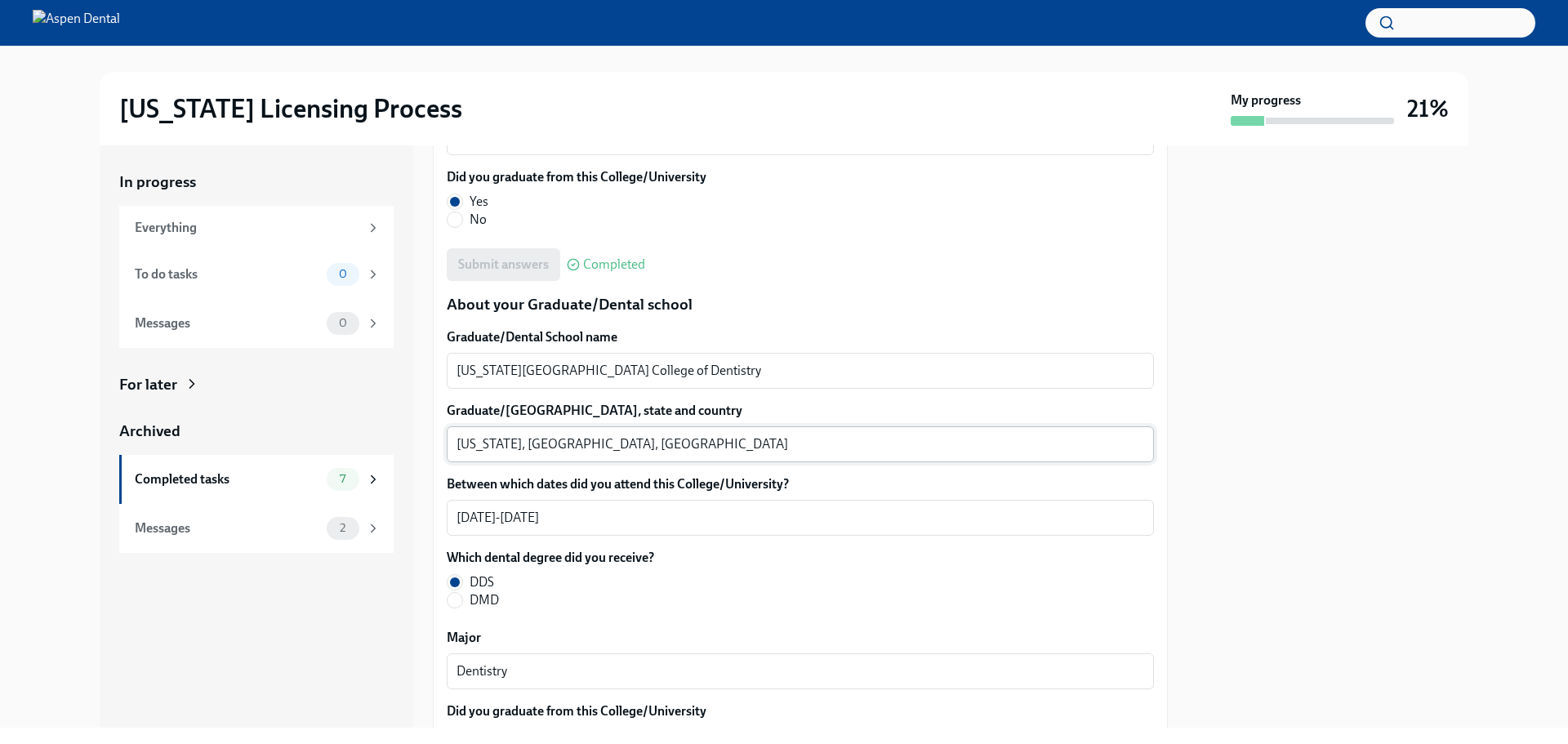
scroll to position [1987, 0]
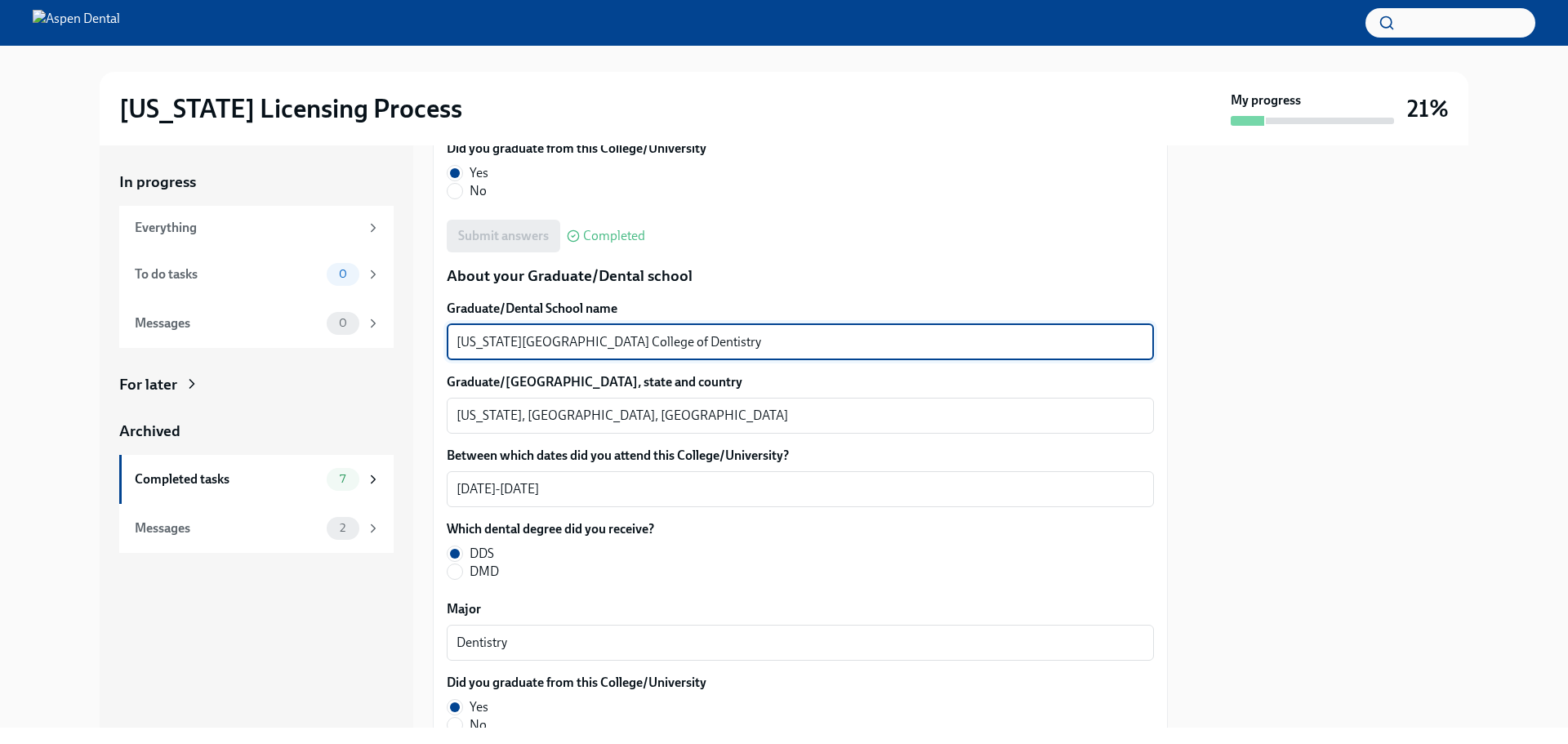
drag, startPoint x: 702, startPoint y: 335, endPoint x: 451, endPoint y: 327, distance: 251.7
click at [451, 327] on div "New York University College of Dentistry x ​" at bounding box center [800, 342] width 707 height 36
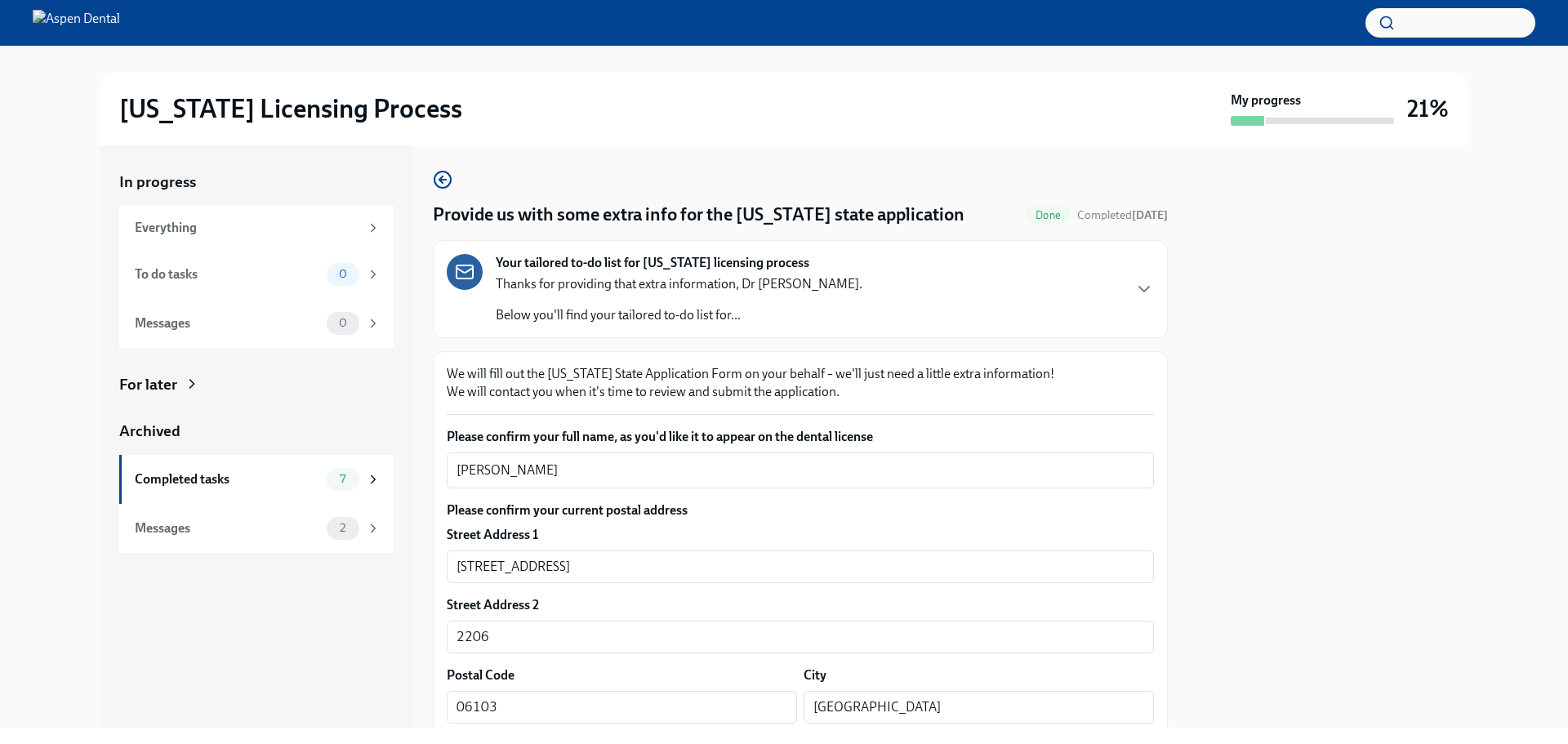
scroll to position [0, 0]
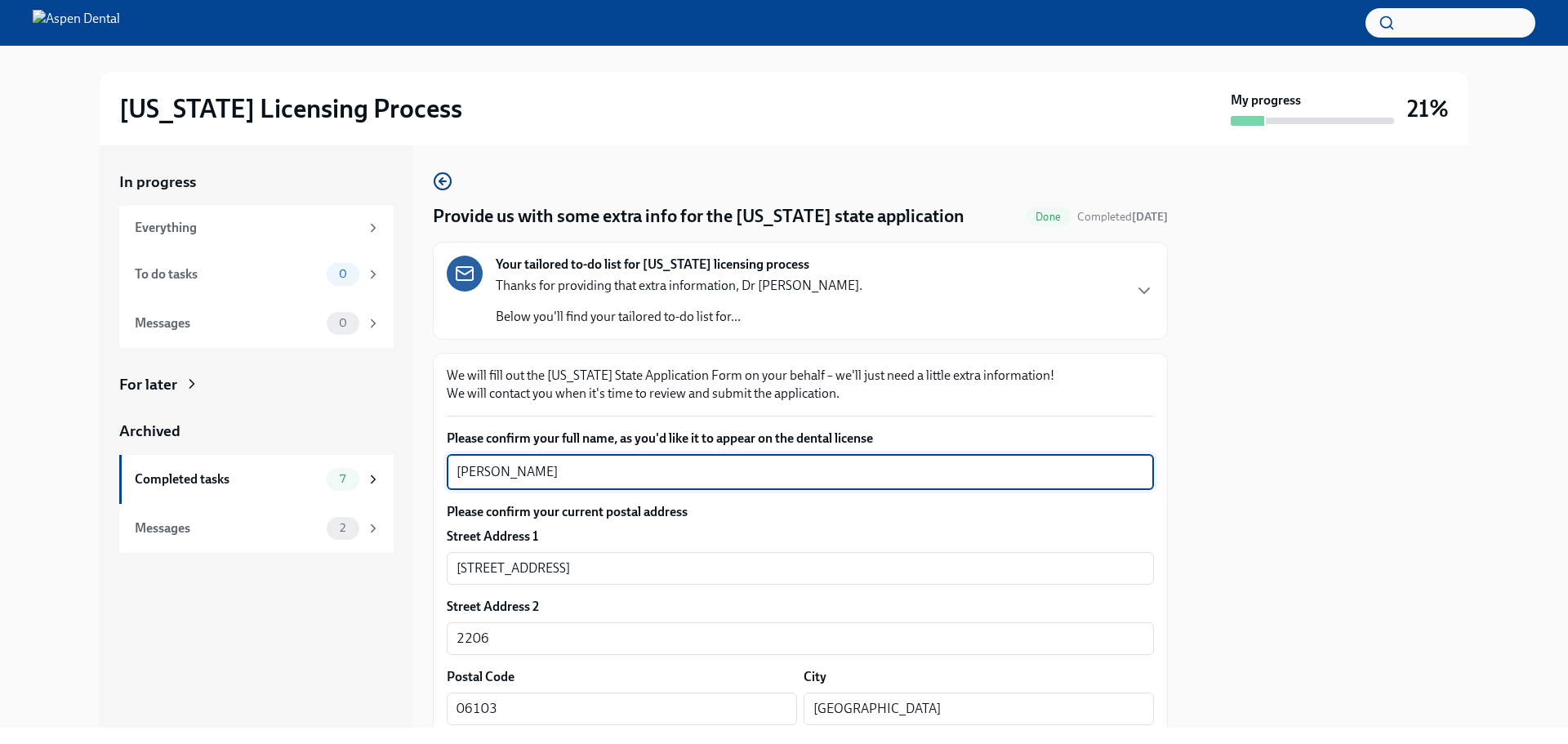
drag, startPoint x: 505, startPoint y: 476, endPoint x: 443, endPoint y: 475, distance: 62.1
